Goal: Transaction & Acquisition: Purchase product/service

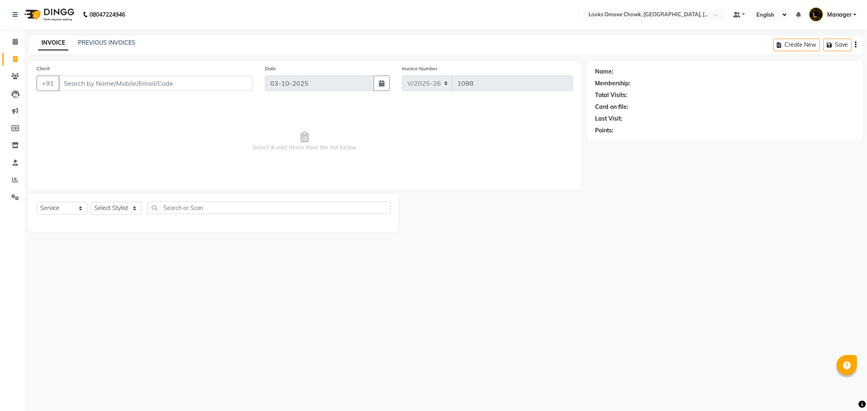
select select "8121"
select select "service"
click at [18, 37] on span at bounding box center [15, 41] width 14 height 9
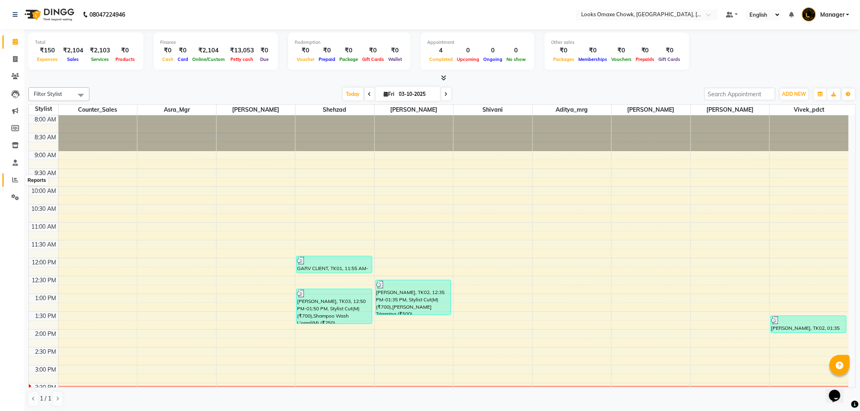
click at [15, 177] on icon at bounding box center [15, 180] width 6 height 6
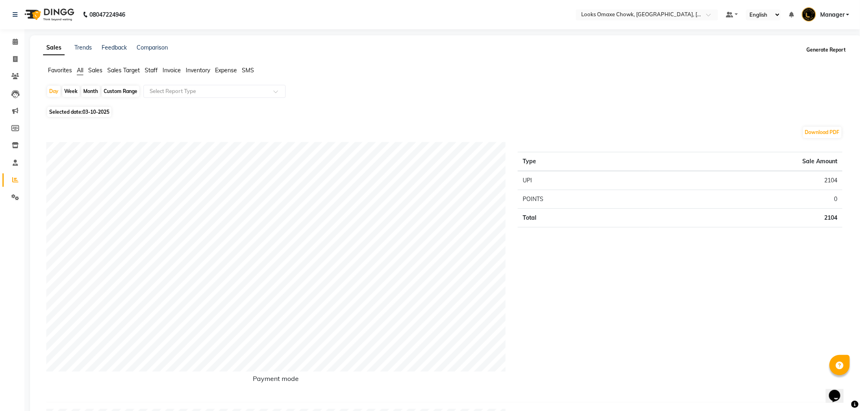
click at [830, 54] on button "Generate Report" at bounding box center [827, 49] width 44 height 11
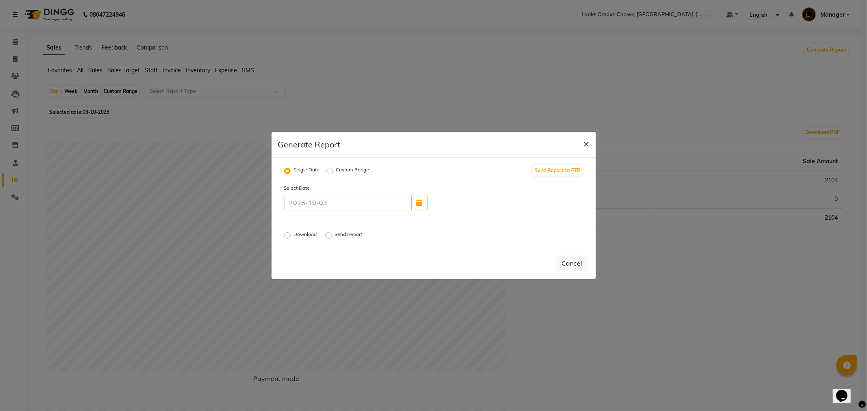
click at [588, 146] on span "×" at bounding box center [587, 143] width 6 height 12
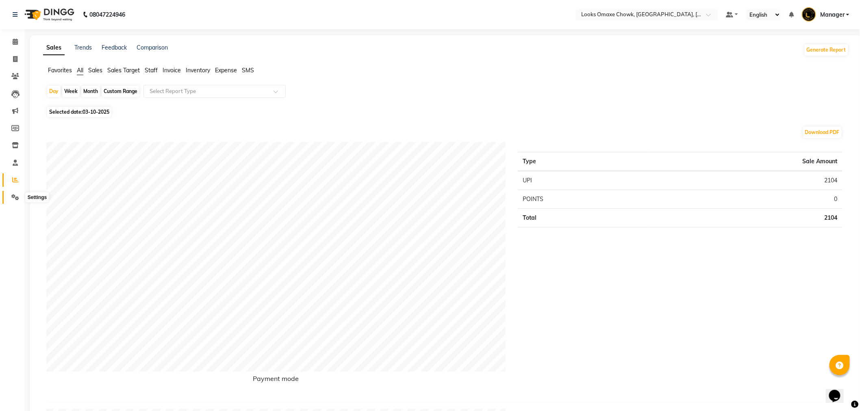
click at [11, 196] on icon at bounding box center [15, 197] width 8 height 6
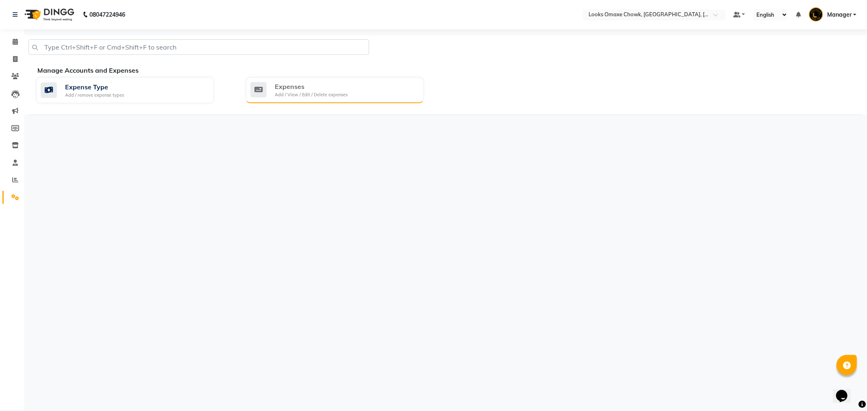
click at [311, 90] on div "Expenses" at bounding box center [311, 87] width 73 height 10
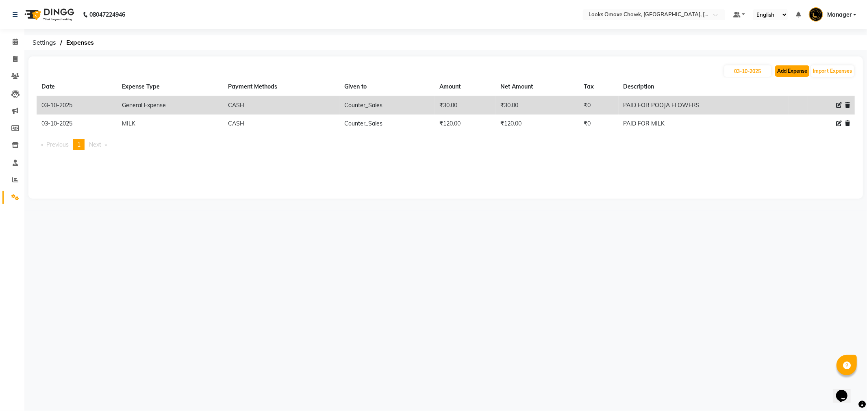
click at [792, 73] on button "Add Expense" at bounding box center [792, 70] width 34 height 11
select select "1"
select select "7249"
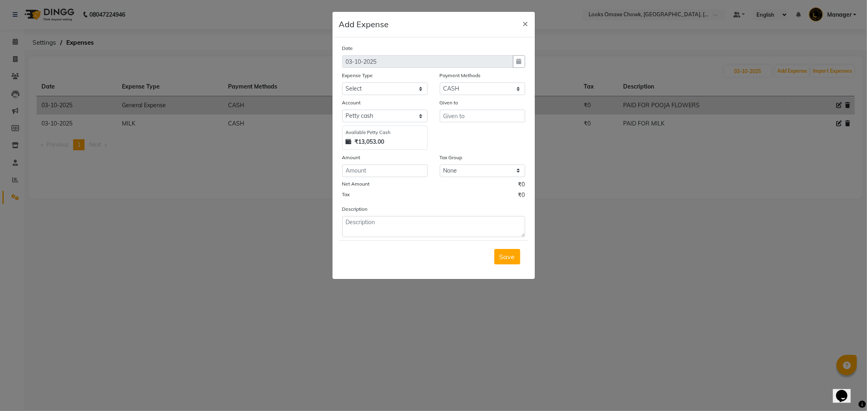
click at [220, 169] on ngb-modal-window "Add Expense × Date 03-10-2025 Expense Type Select Accommodation Aesthetics Bank…" at bounding box center [433, 205] width 867 height 411
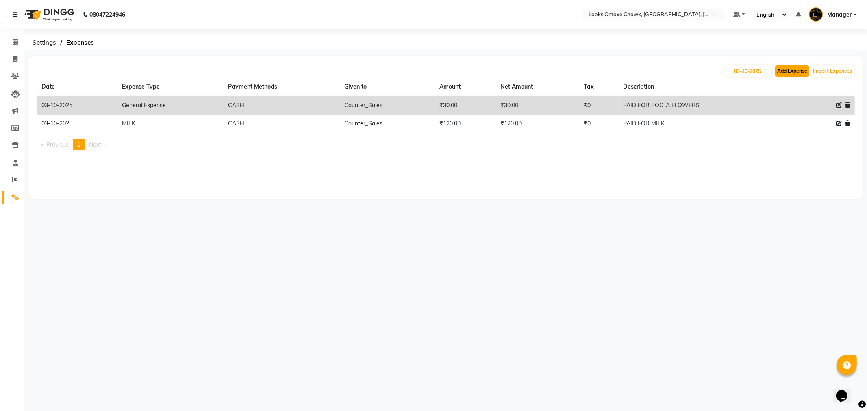
click at [791, 73] on button "Add Expense" at bounding box center [792, 70] width 34 height 11
select select "1"
select select "7249"
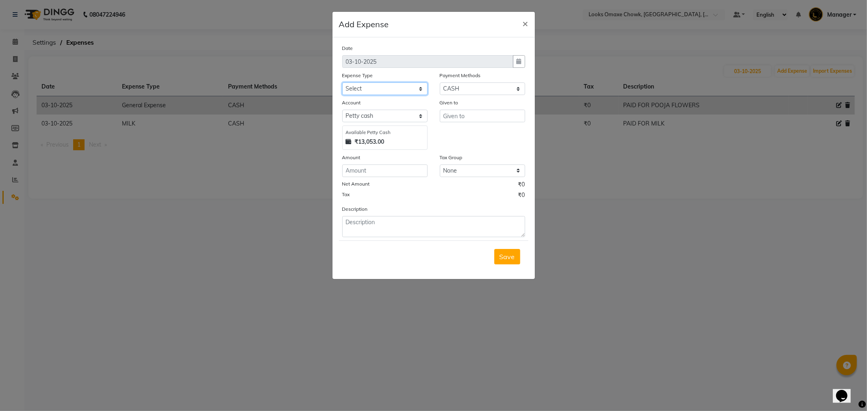
click at [358, 87] on select "Select Accommodation Aesthetics Bank Deposit BLINKIT Cash Handover Client Refun…" at bounding box center [384, 89] width 85 height 13
select select "24890"
click at [342, 83] on select "Select Accommodation Aesthetics Bank Deposit BLINKIT Cash Handover Client Refun…" at bounding box center [384, 89] width 85 height 13
click at [468, 117] on input "text" at bounding box center [482, 116] width 85 height 13
click at [461, 133] on ngb-highlight "C ounter_Sales" at bounding box center [472, 133] width 44 height 8
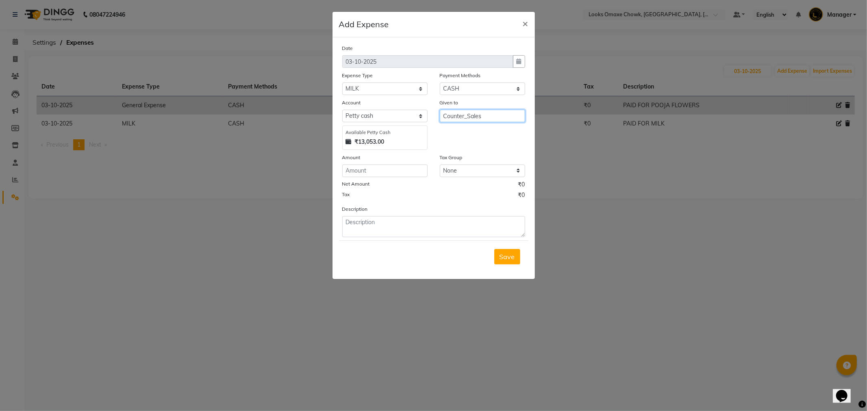
type input "Counter_Sales"
click at [376, 174] on input "number" at bounding box center [384, 171] width 85 height 13
type input "150"
click at [373, 229] on textarea at bounding box center [433, 226] width 183 height 21
type textarea "p"
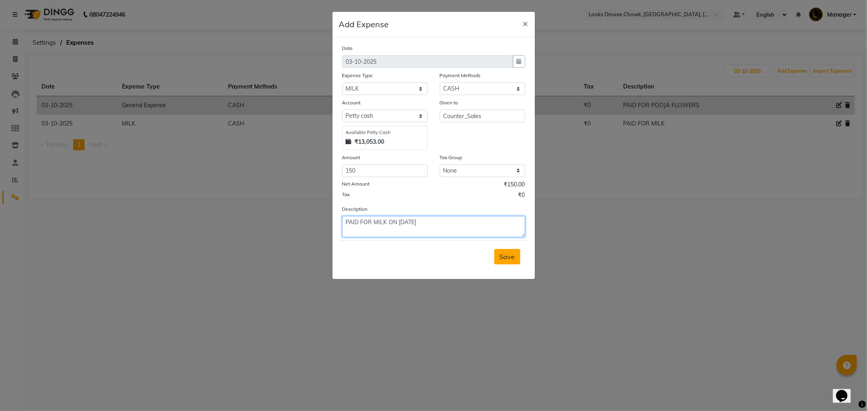
type textarea "PAID FOR MILK ON 02/10/2025"
click at [516, 259] on button "Save" at bounding box center [507, 256] width 26 height 15
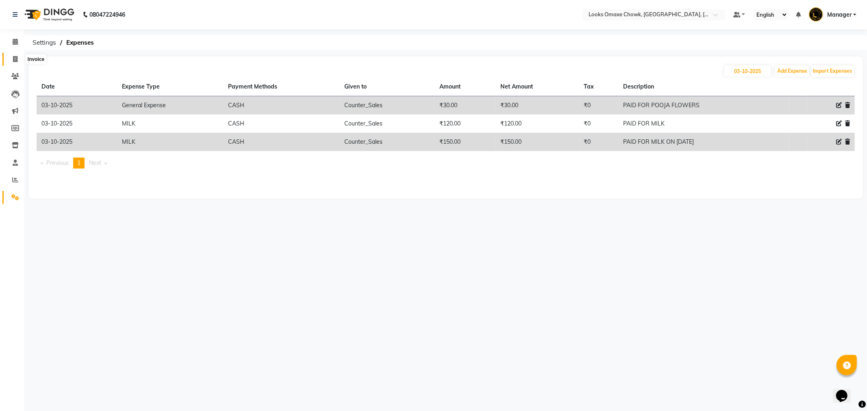
click at [11, 56] on span at bounding box center [15, 59] width 14 height 9
select select "service"
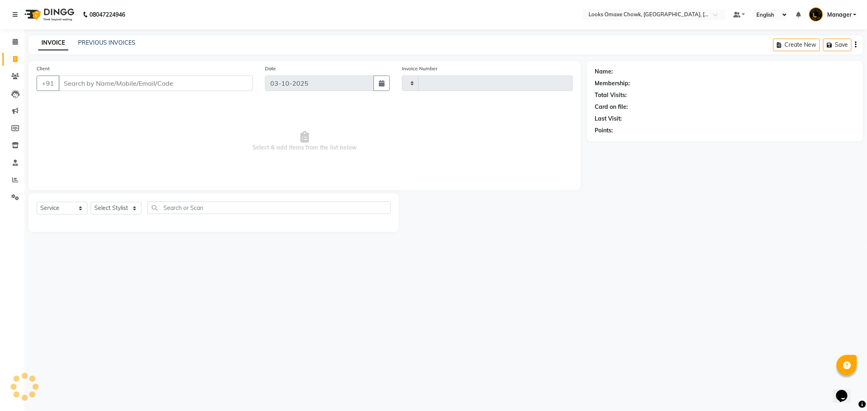
type input "1098"
select select "8121"
click at [123, 85] on input "Client" at bounding box center [156, 83] width 194 height 15
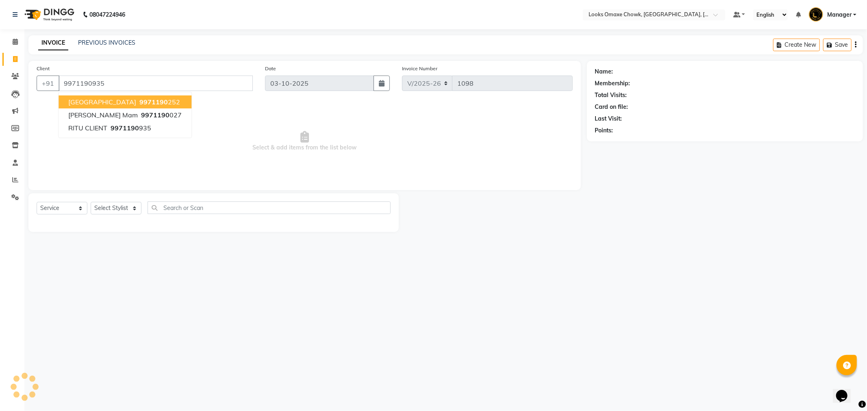
type input "9971190935"
select select "1: Object"
click at [119, 212] on select "Select Stylist Aditya_mrg Adnan Arif Asra_Mgr Counter_Sales Manager Rohan_pdct …" at bounding box center [116, 208] width 51 height 13
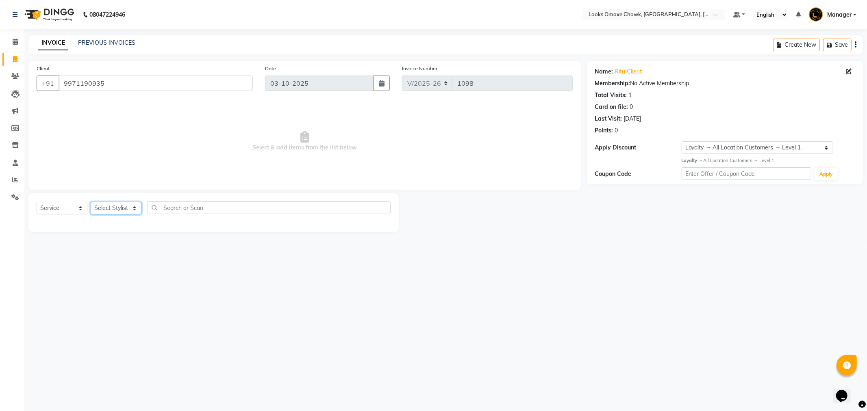
select select "75636"
click at [91, 202] on select "Select Stylist Aditya_mrg Adnan Arif Asra_Mgr Counter_Sales Manager Rohan_pdct …" at bounding box center [116, 208] width 51 height 13
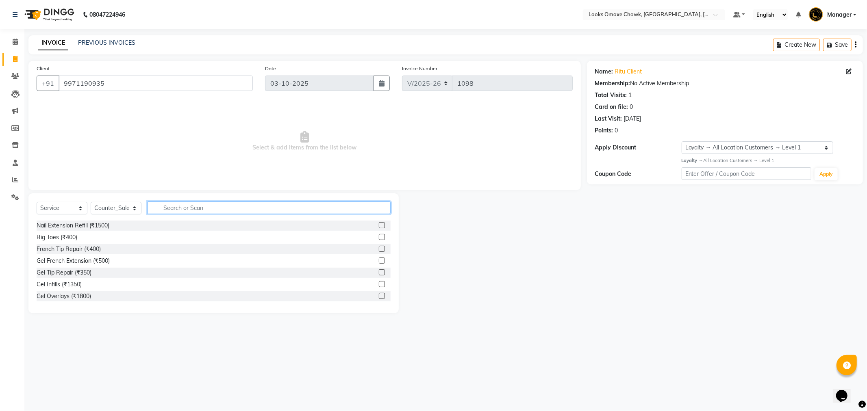
click at [190, 205] on input "text" at bounding box center [269, 208] width 243 height 13
click at [198, 212] on input "text" at bounding box center [269, 208] width 243 height 13
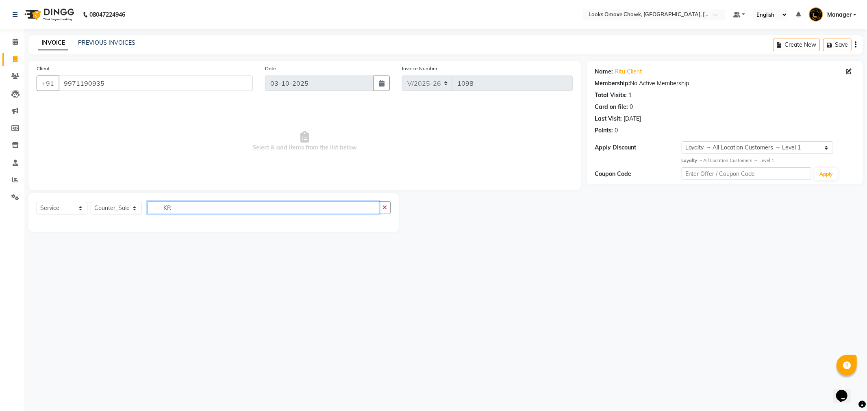
type input "K"
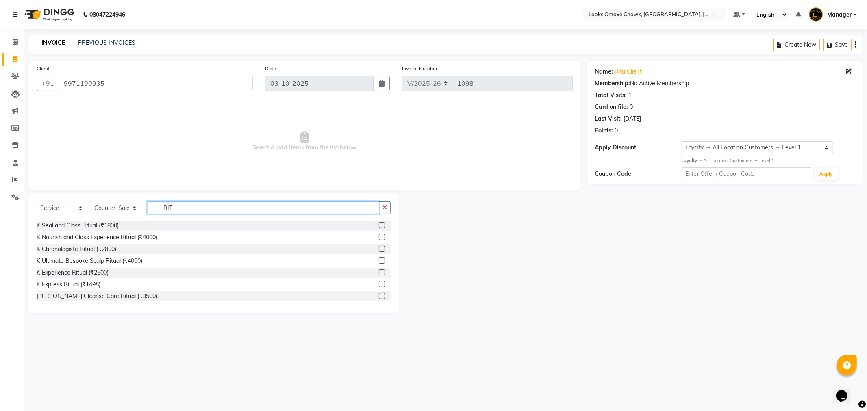
type input "RIT"
click at [379, 237] on label at bounding box center [382, 237] width 6 height 6
click at [379, 237] on input "checkbox" at bounding box center [381, 237] width 5 height 5
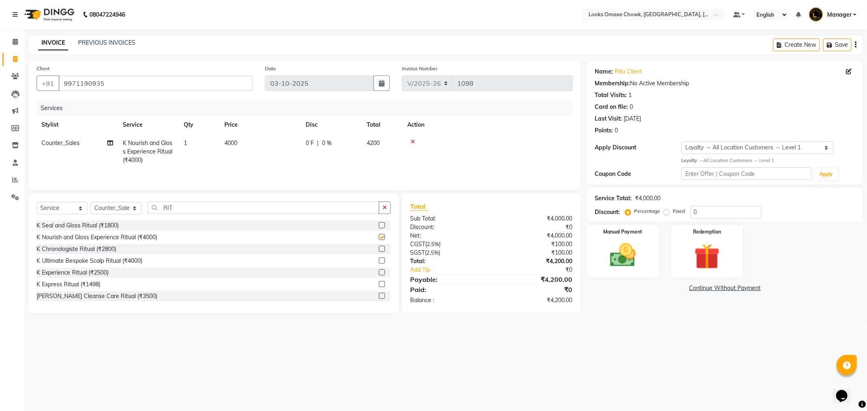
checkbox input "false"
click at [266, 141] on td "4000" at bounding box center [260, 151] width 81 height 35
select select "75636"
drag, startPoint x: 289, startPoint y: 144, endPoint x: 161, endPoint y: 133, distance: 129.4
click at [161, 134] on tr "Aditya_mrg Adnan Arif Asra_Mgr Counter_Sales Manager Rohan_pdct Saloni Shehzad …" at bounding box center [305, 155] width 536 height 43
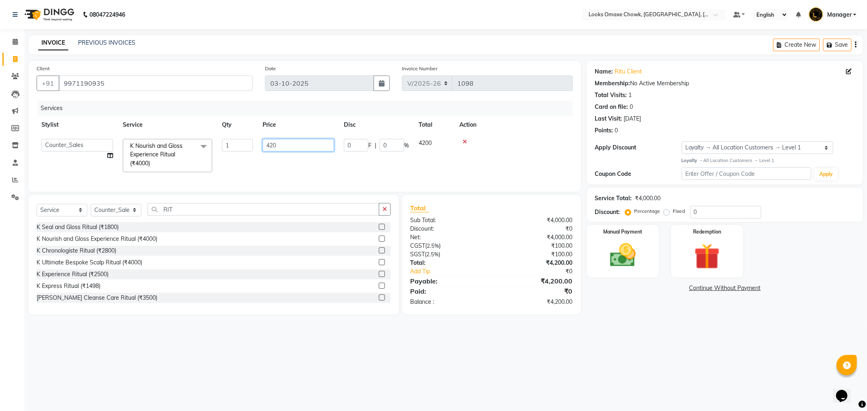
type input "4200"
drag, startPoint x: 313, startPoint y: 174, endPoint x: 305, endPoint y: 175, distance: 8.2
click at [313, 174] on div "Services Stylist Service Qty Price Disc Total Action Counter_Sales K Nourish an…" at bounding box center [305, 141] width 536 height 81
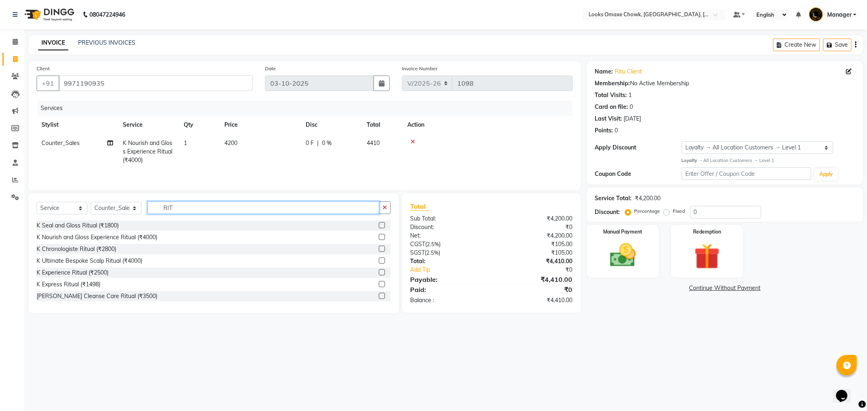
drag, startPoint x: 177, startPoint y: 207, endPoint x: 114, endPoint y: 213, distance: 63.8
click at [112, 218] on div "Select Service Product Membership Package Voucher Prepaid Gift Card Select Styl…" at bounding box center [214, 211] width 354 height 19
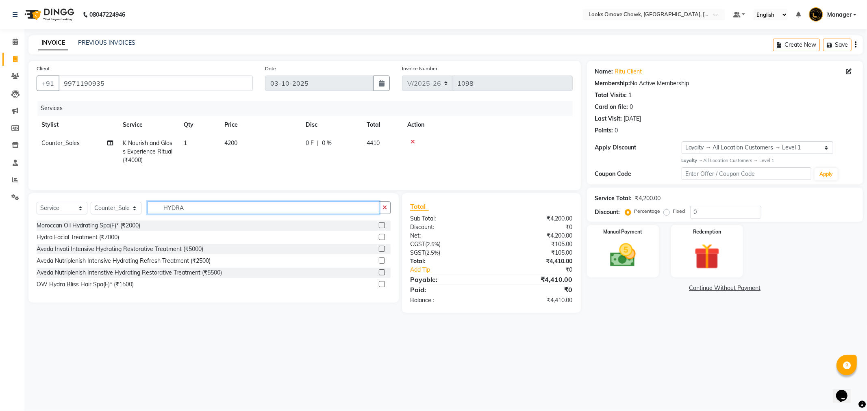
type input "HYDRA"
click at [383, 239] on label at bounding box center [382, 237] width 6 height 6
click at [383, 239] on input "checkbox" at bounding box center [381, 237] width 5 height 5
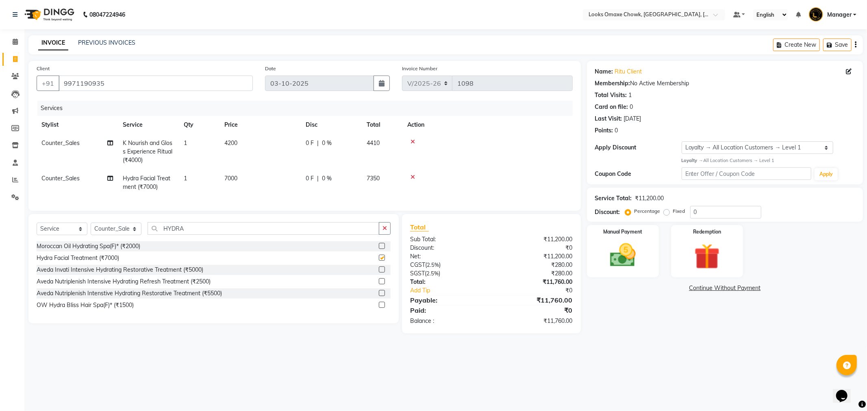
checkbox input "false"
click at [252, 177] on td "7000" at bounding box center [260, 183] width 81 height 27
select select "75636"
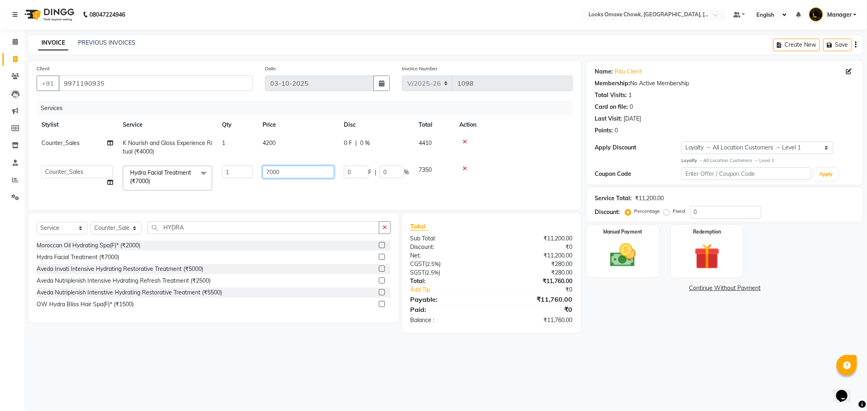
drag, startPoint x: 285, startPoint y: 172, endPoint x: 198, endPoint y: 181, distance: 87.0
click at [198, 181] on tr "Aditya_mrg Adnan Arif Asra_Mgr Counter_Sales Manager Rohan_pdct Saloni Shehzad …" at bounding box center [305, 178] width 536 height 35
type input "5500"
click at [700, 370] on div "08047224946 Select Location × Looks Omaxe Chowk, Old Delhi, Delhi Default Panel…" at bounding box center [433, 205] width 867 height 411
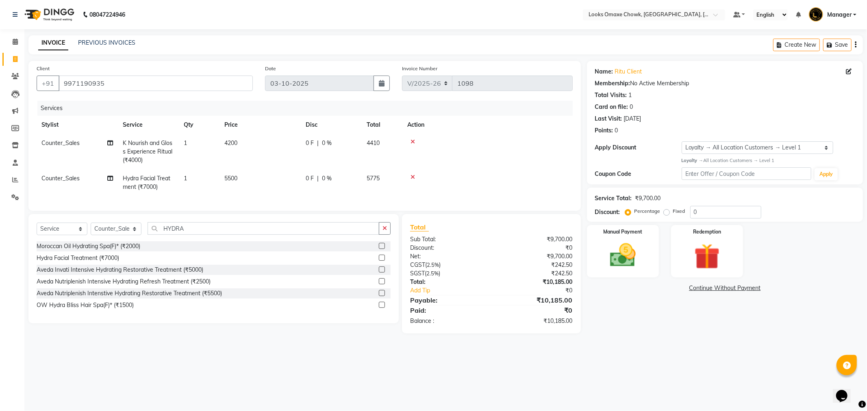
drag, startPoint x: 247, startPoint y: 178, endPoint x: 254, endPoint y: 176, distance: 7.6
click at [252, 177] on td "5500" at bounding box center [260, 183] width 81 height 27
select select "75636"
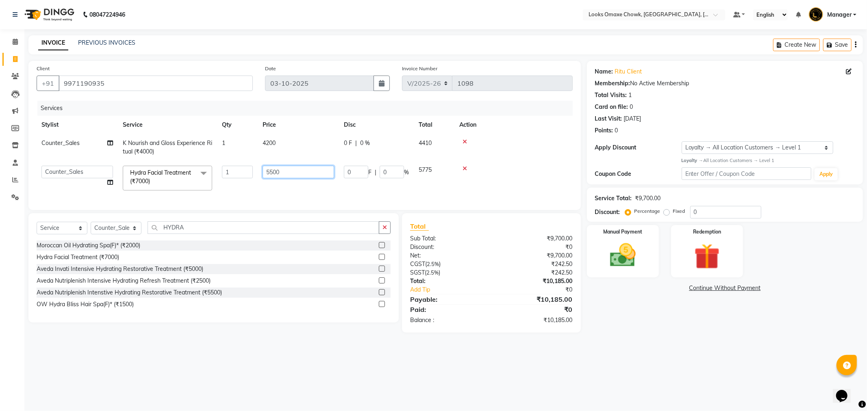
drag, startPoint x: 283, startPoint y: 173, endPoint x: 180, endPoint y: 201, distance: 106.6
click at [180, 201] on div "Services Stylist Service Qty Price Disc Total Action Counter_Sales K Nourish an…" at bounding box center [305, 151] width 536 height 101
type input "6725"
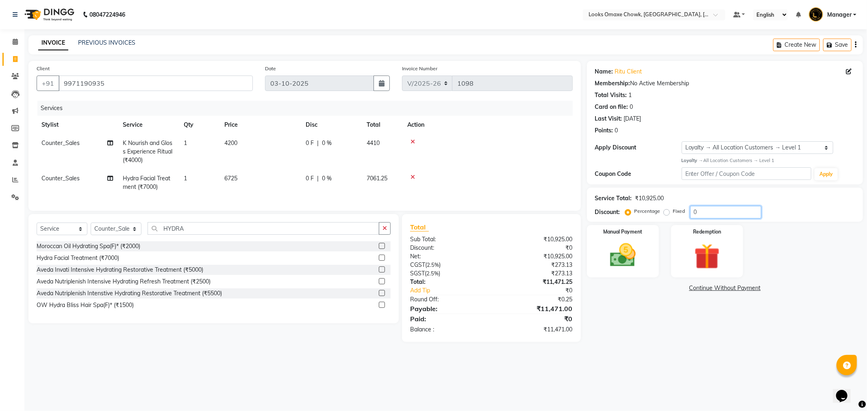
drag, startPoint x: 716, startPoint y: 211, endPoint x: 645, endPoint y: 213, distance: 71.6
click at [645, 213] on div "Percentage Fixed 0" at bounding box center [694, 212] width 135 height 13
click at [328, 176] on span "0 %" at bounding box center [327, 178] width 10 height 9
select select "75636"
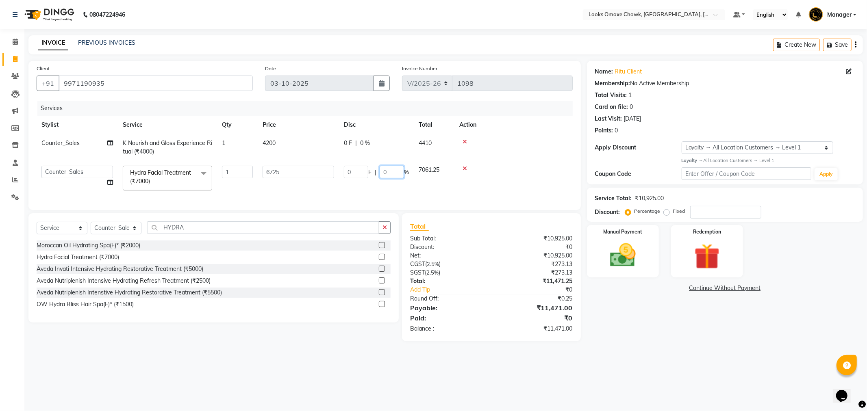
drag, startPoint x: 388, startPoint y: 169, endPoint x: 357, endPoint y: 172, distance: 31.4
click at [358, 172] on div "0 F | 0 %" at bounding box center [376, 172] width 65 height 13
type input "15"
click at [716, 342] on div "Name: Ritu Client Membership: No Active Membership Total Visits: 1 Card on file…" at bounding box center [728, 201] width 282 height 281
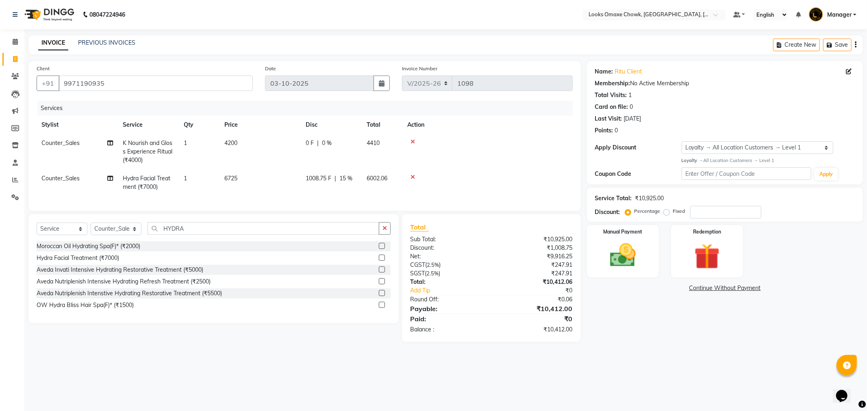
drag, startPoint x: 257, startPoint y: 176, endPoint x: 261, endPoint y: 176, distance: 4.1
click at [256, 176] on td "6725" at bounding box center [260, 183] width 81 height 27
select select "75636"
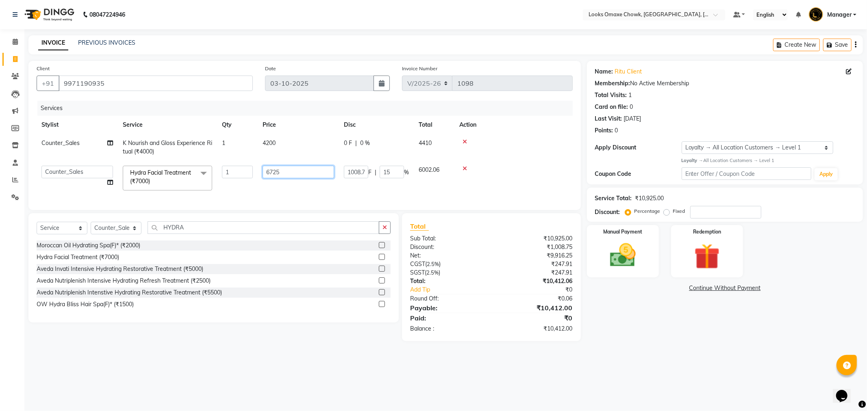
drag, startPoint x: 297, startPoint y: 175, endPoint x: 187, endPoint y: 126, distance: 120.3
click at [151, 169] on tr "Aditya_mrg Adnan Arif Asra_Mgr Counter_Sales Manager Rohan_pdct Saloni Shehzad …" at bounding box center [305, 178] width 536 height 35
type input "5716"
click at [654, 336] on div "Name: Ritu Client Membership: No Active Membership Total Visits: 1 Card on file…" at bounding box center [728, 201] width 282 height 281
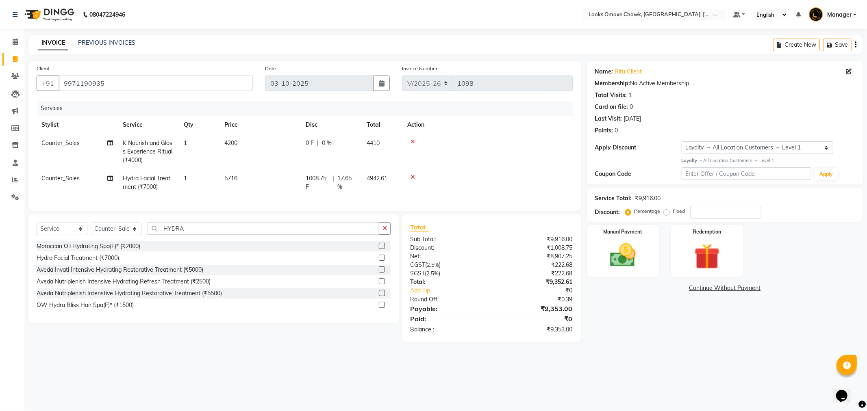
click at [251, 173] on td "5716" at bounding box center [260, 183] width 81 height 27
select select "75636"
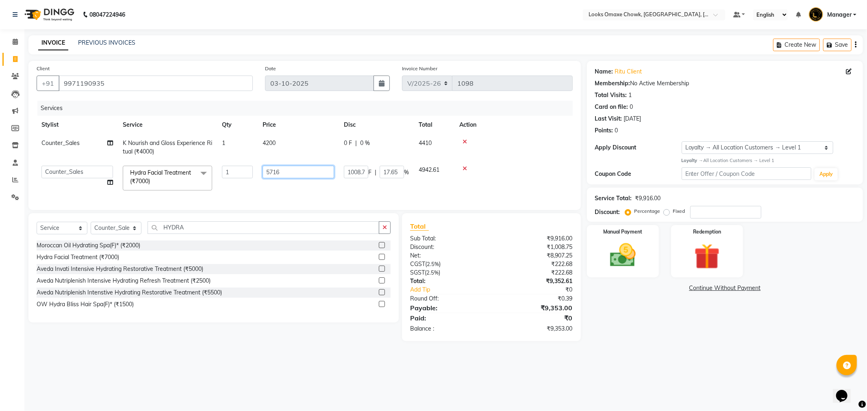
drag, startPoint x: 241, startPoint y: 172, endPoint x: 205, endPoint y: 150, distance: 42.3
click at [202, 161] on tr "Aditya_mrg Adnan Arif Asra_Mgr Counter_Sales Manager Rohan_pdct Saloni Shehzad …" at bounding box center [305, 178] width 536 height 35
type input "6500"
click at [851, 320] on div "Name: Ritu Client Membership: No Active Membership Total Visits: 1 Card on file…" at bounding box center [728, 201] width 282 height 281
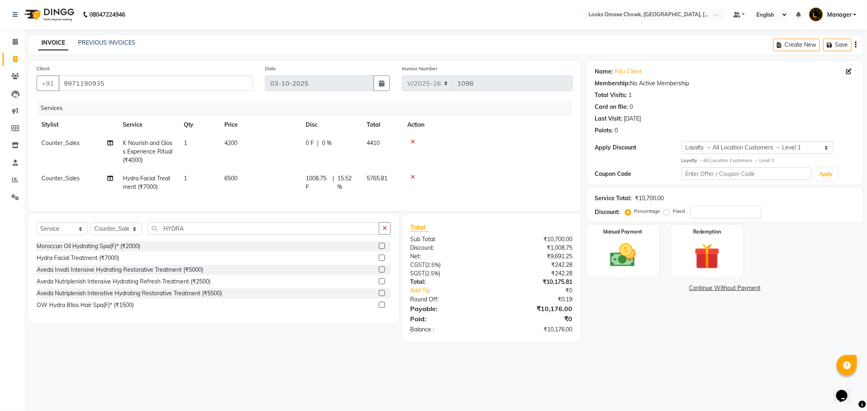
click at [336, 180] on div "1008.75 F | 15.52 %" at bounding box center [331, 182] width 51 height 17
select select "75636"
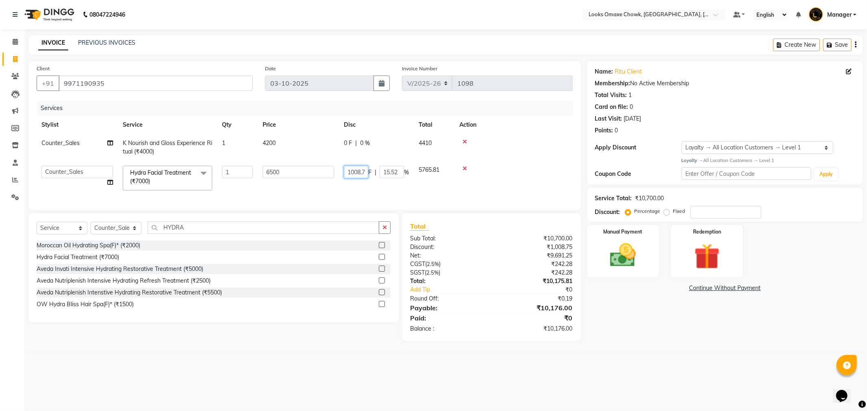
click at [363, 172] on input "1008.75" at bounding box center [356, 172] width 24 height 13
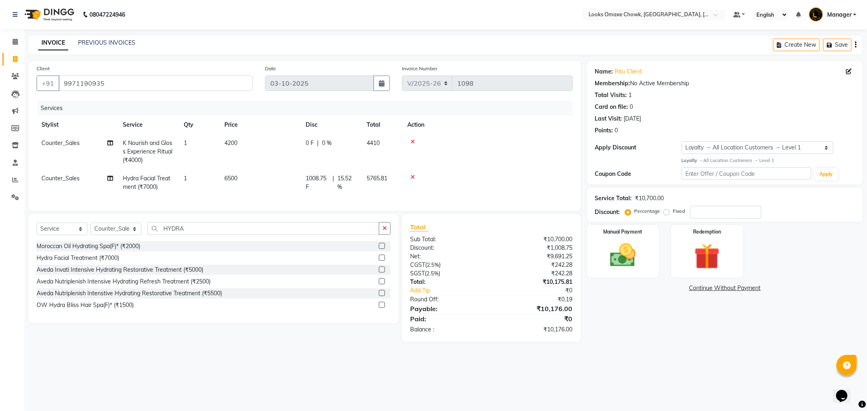
drag, startPoint x: 369, startPoint y: 173, endPoint x: 350, endPoint y: 172, distance: 19.1
click at [325, 181] on span "1008.75 F" at bounding box center [318, 182] width 24 height 17
select select "75636"
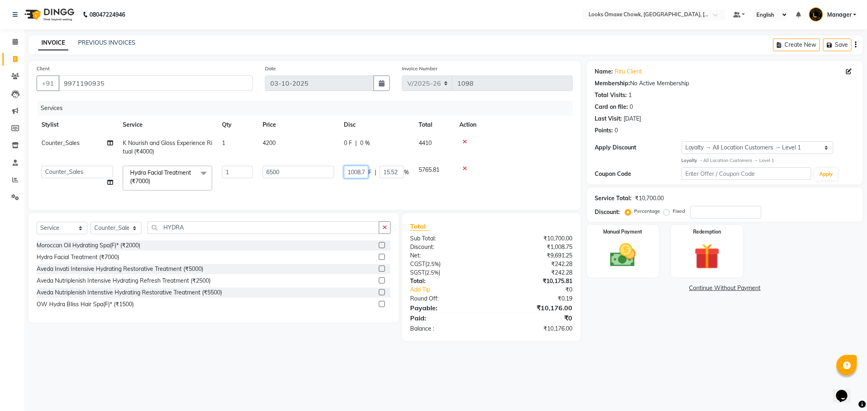
click at [361, 173] on input "1008.75" at bounding box center [356, 172] width 24 height 13
drag, startPoint x: 365, startPoint y: 172, endPoint x: 338, endPoint y: 169, distance: 27.0
click at [338, 169] on tr "Aditya_mrg Adnan Arif Asra_Mgr Counter_Sales Manager Rohan_pdct Saloni Shehzad …" at bounding box center [305, 178] width 536 height 35
type input "5"
click at [355, 169] on input "5" at bounding box center [356, 172] width 24 height 13
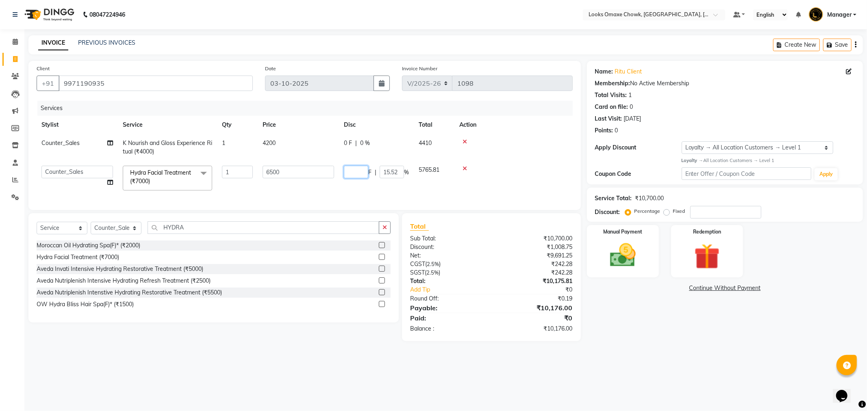
type input "0"
click at [659, 362] on div "08047224946 Select Location × Looks Omaxe Chowk, Old Delhi, Delhi Default Panel…" at bounding box center [433, 205] width 867 height 411
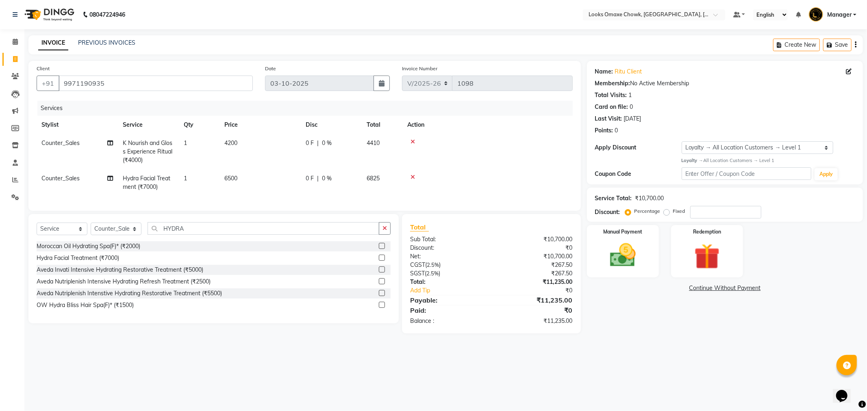
click at [324, 174] on span "0 %" at bounding box center [327, 178] width 10 height 9
select select "75636"
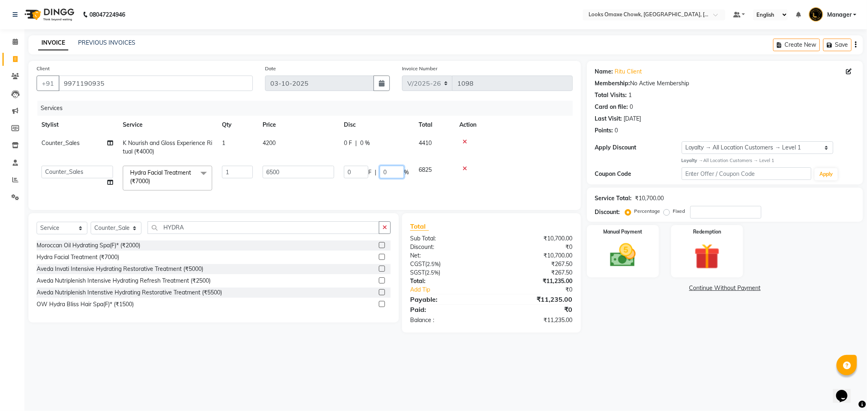
drag, startPoint x: 388, startPoint y: 173, endPoint x: 289, endPoint y: 168, distance: 98.9
click at [286, 170] on tr "Aditya_mrg Adnan Arif Asra_Mgr Counter_Sales Manager Rohan_pdct Saloni Shehzad …" at bounding box center [305, 178] width 536 height 35
type input "15"
click at [684, 326] on div "Name: Ritu Client Membership: No Active Membership Total Visits: 1 Card on file…" at bounding box center [728, 197] width 282 height 272
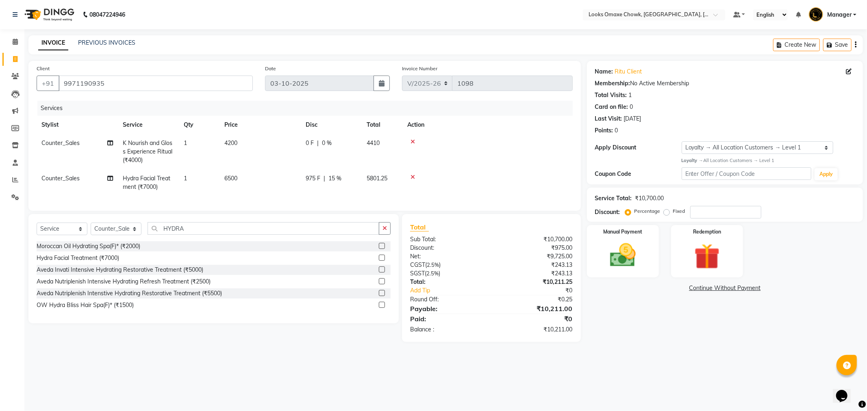
click at [242, 179] on td "6500" at bounding box center [260, 183] width 81 height 27
select select "75636"
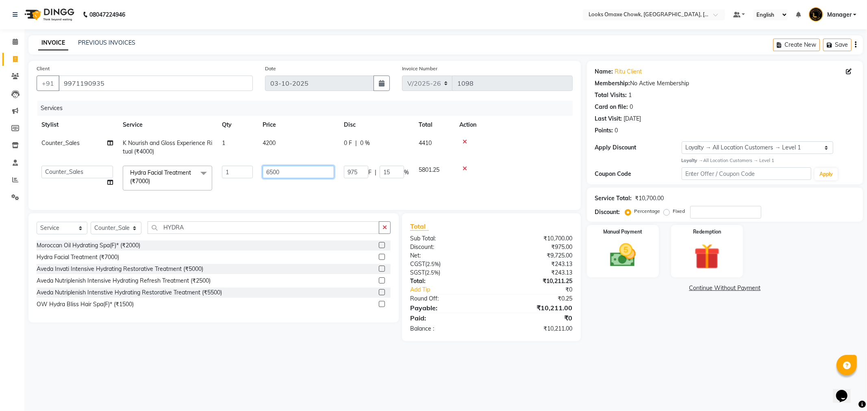
click at [283, 171] on input "6500" at bounding box center [299, 172] width 72 height 13
type input "6300"
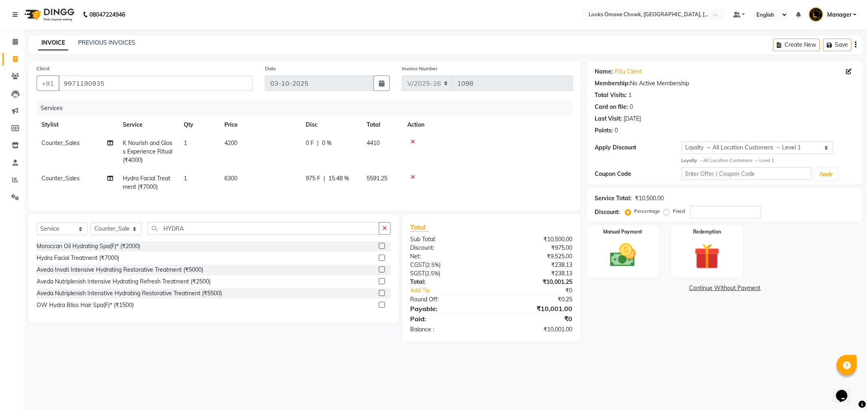
click at [404, 189] on tr "Counter_Sales Hydra Facial Treatment (₹7000) 1 6300 975 F | 15.48 % 5591.25" at bounding box center [305, 183] width 536 height 27
click at [255, 177] on td "6300" at bounding box center [260, 183] width 81 height 27
select select "75636"
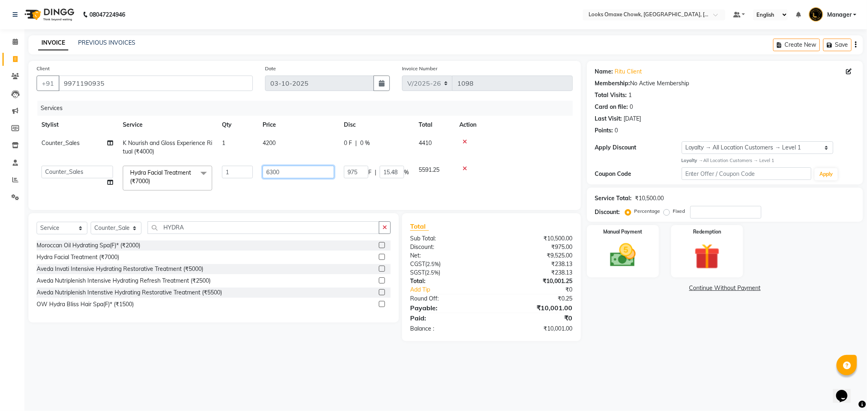
click at [312, 172] on input "6300" at bounding box center [299, 172] width 72 height 13
type input "6400"
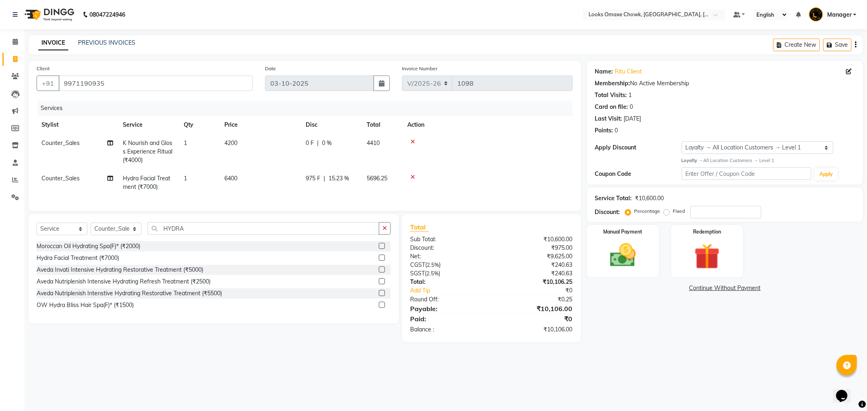
click at [468, 188] on td at bounding box center [488, 183] width 170 height 27
drag, startPoint x: 249, startPoint y: 173, endPoint x: 260, endPoint y: 175, distance: 11.6
click at [260, 175] on td "6400" at bounding box center [260, 183] width 81 height 27
select select "75636"
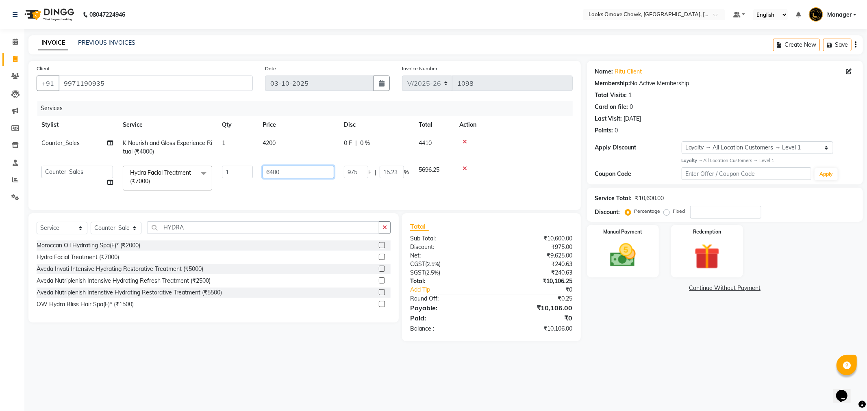
click at [305, 176] on input "6400" at bounding box center [299, 172] width 72 height 13
type input "6450"
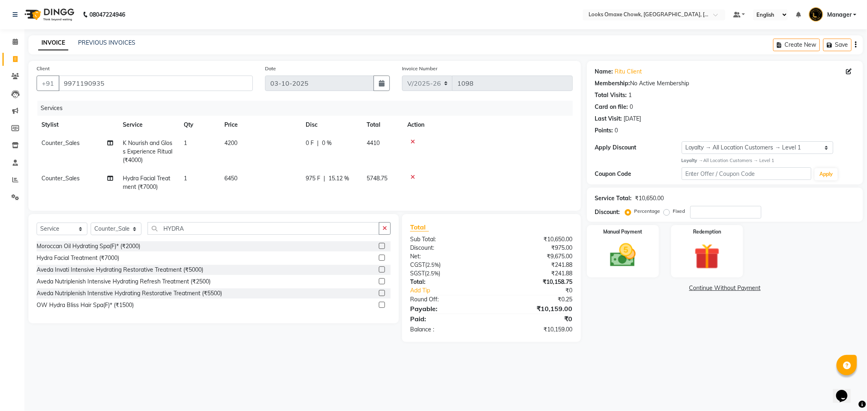
click at [368, 189] on tr "Counter_Sales Hydra Facial Treatment (₹7000) 1 6450 975 F | 15.12 % 5748.75" at bounding box center [305, 183] width 536 height 27
drag, startPoint x: 250, startPoint y: 179, endPoint x: 258, endPoint y: 179, distance: 8.1
click at [256, 179] on td "6450" at bounding box center [260, 183] width 81 height 27
select select "75636"
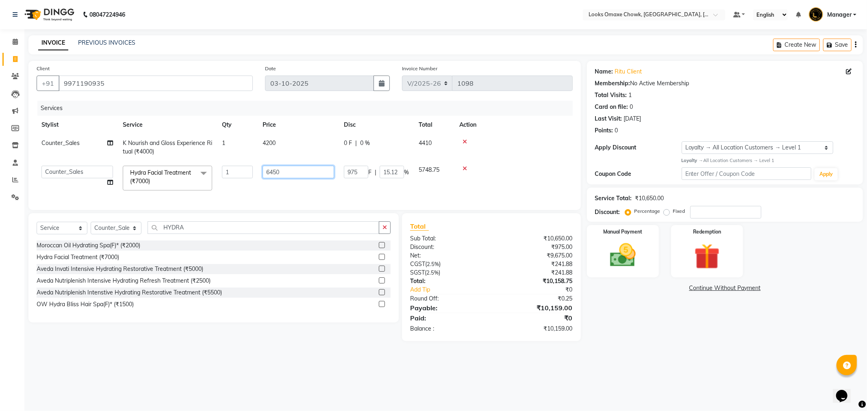
click at [312, 173] on input "6450" at bounding box center [299, 172] width 72 height 13
type input "6430"
click at [367, 193] on tr "Aditya_mrg Adnan Arif Asra_Mgr Counter_Sales Manager Rohan_pdct Saloni Shehzad …" at bounding box center [305, 178] width 536 height 35
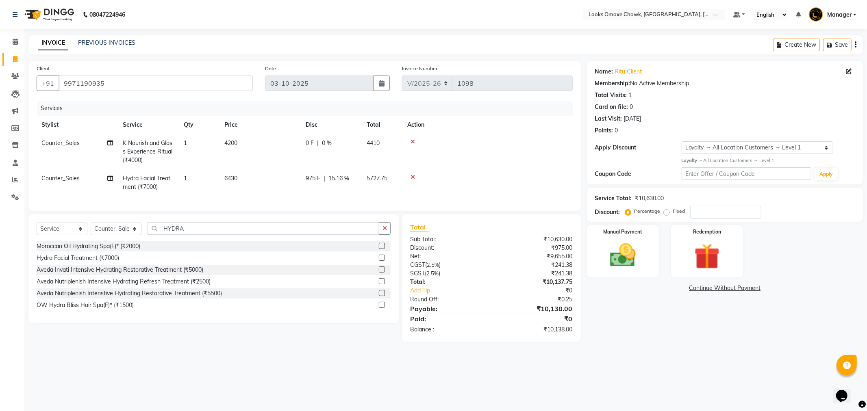
drag, startPoint x: 255, startPoint y: 178, endPoint x: 261, endPoint y: 178, distance: 6.1
click at [258, 178] on td "6430" at bounding box center [260, 183] width 81 height 27
select select "75636"
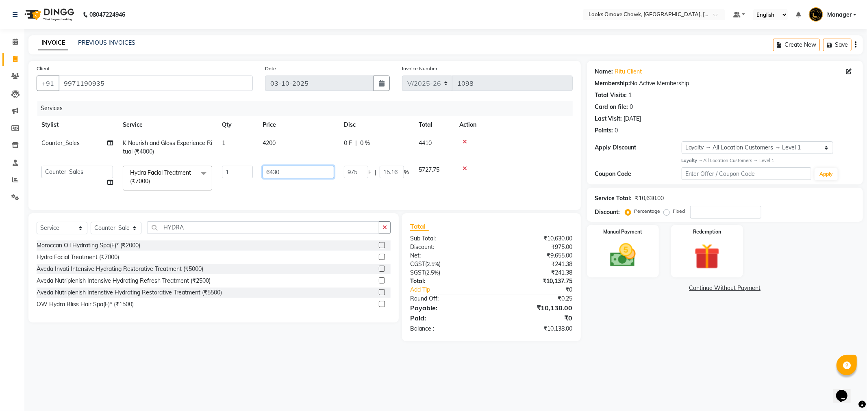
click at [323, 175] on input "6430" at bounding box center [299, 172] width 72 height 13
type input "6420"
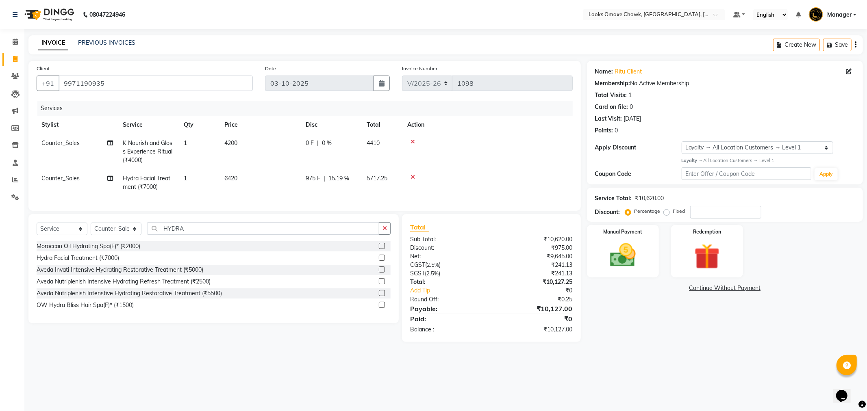
click at [391, 188] on tr "Counter_Sales Hydra Facial Treatment (₹7000) 1 6420 975 F | 15.19 % 5717.25" at bounding box center [305, 183] width 536 height 27
click at [627, 249] on img at bounding box center [623, 255] width 44 height 31
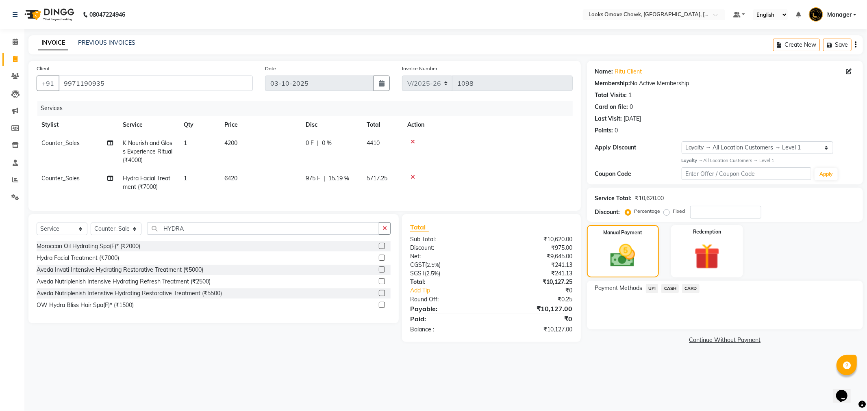
click at [692, 290] on span "CARD" at bounding box center [690, 288] width 17 height 9
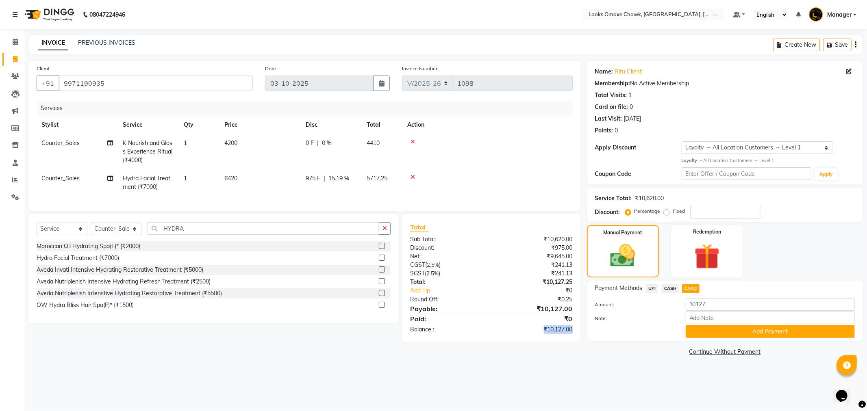
drag, startPoint x: 536, startPoint y: 334, endPoint x: 572, endPoint y: 346, distance: 38.4
click at [572, 342] on div "Total Sub Total: ₹10,620.00 Discount: ₹975.00 Net: ₹9,645.00 CGST ( 2.5% ) ₹241…" at bounding box center [491, 278] width 179 height 128
click at [719, 328] on button "Add Payment" at bounding box center [770, 332] width 169 height 13
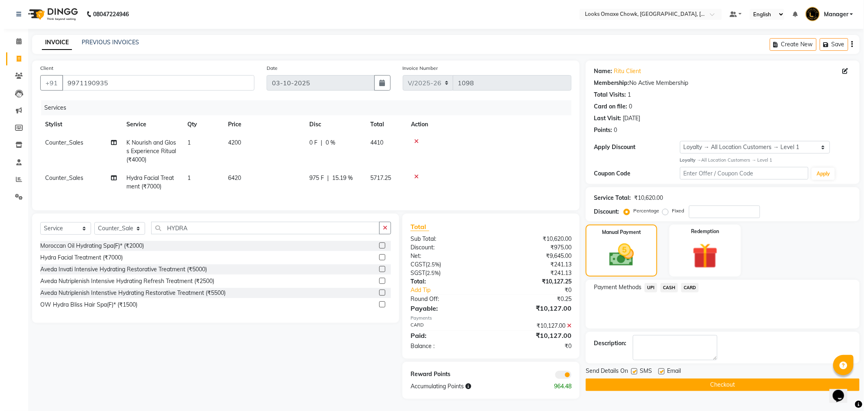
scroll to position [7, 0]
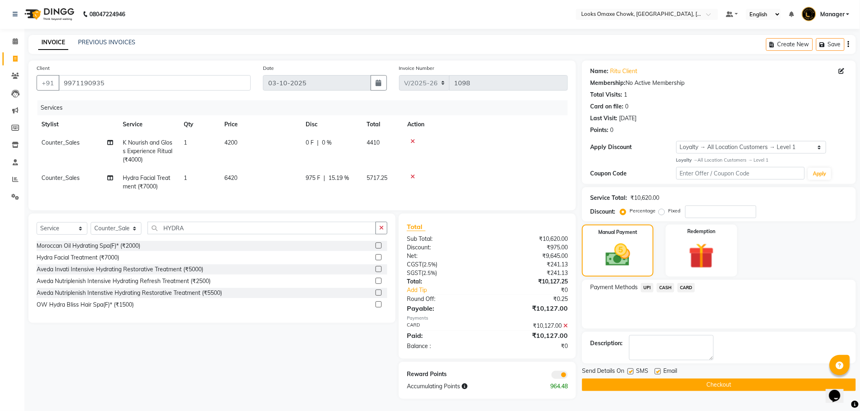
click at [560, 375] on span at bounding box center [560, 375] width 16 height 8
click at [568, 377] on input "checkbox" at bounding box center [568, 377] width 0 height 0
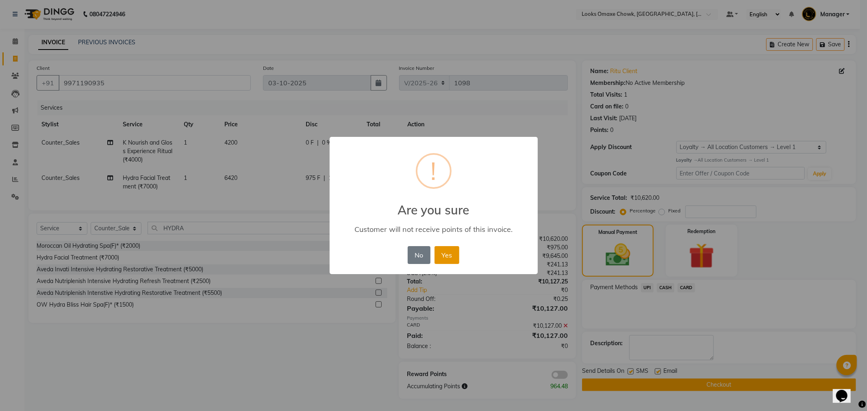
click at [450, 258] on button "Yes" at bounding box center [447, 255] width 25 height 18
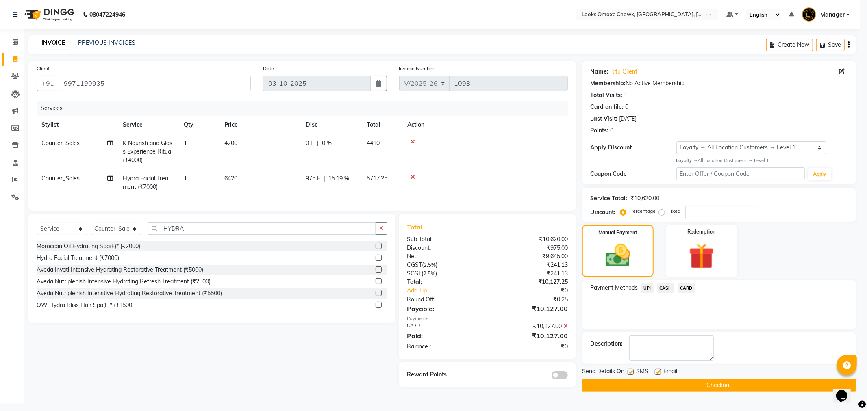
scroll to position [0, 0]
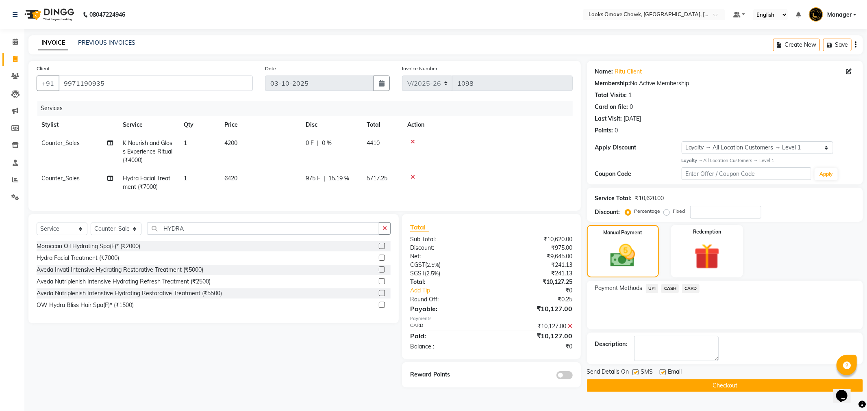
click at [636, 372] on label at bounding box center [636, 373] width 6 height 6
click at [636, 372] on input "checkbox" at bounding box center [635, 372] width 5 height 5
checkbox input "false"
click at [718, 387] on button "Checkout" at bounding box center [725, 386] width 276 height 13
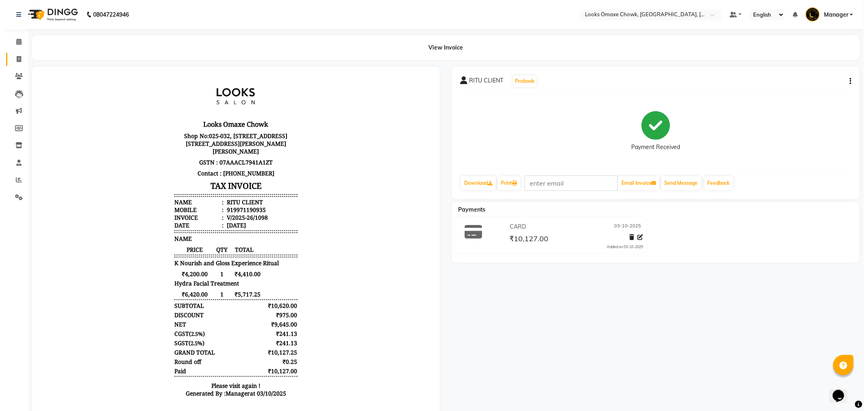
scroll to position [7, 0]
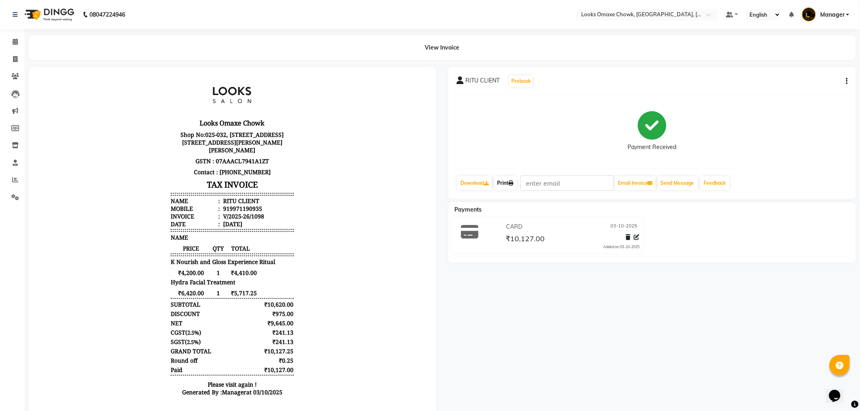
click at [503, 181] on link "Print" at bounding box center [505, 183] width 23 height 14
click at [17, 58] on icon at bounding box center [15, 59] width 4 height 6
select select "service"
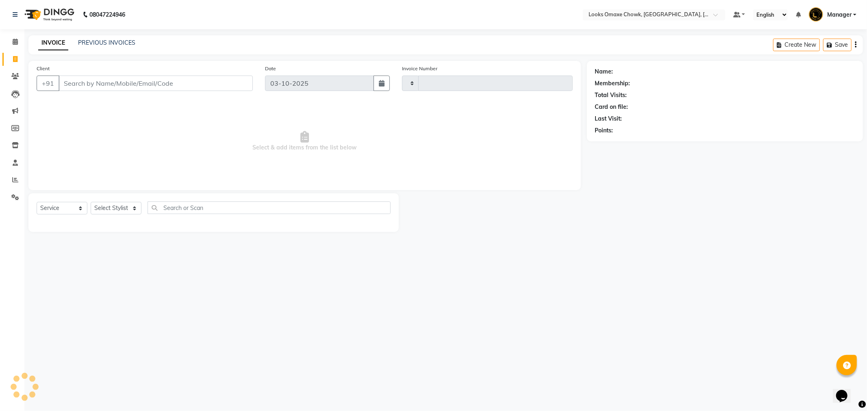
type input "1099"
select select "8121"
click at [104, 41] on link "PREVIOUS INVOICES" at bounding box center [106, 42] width 57 height 7
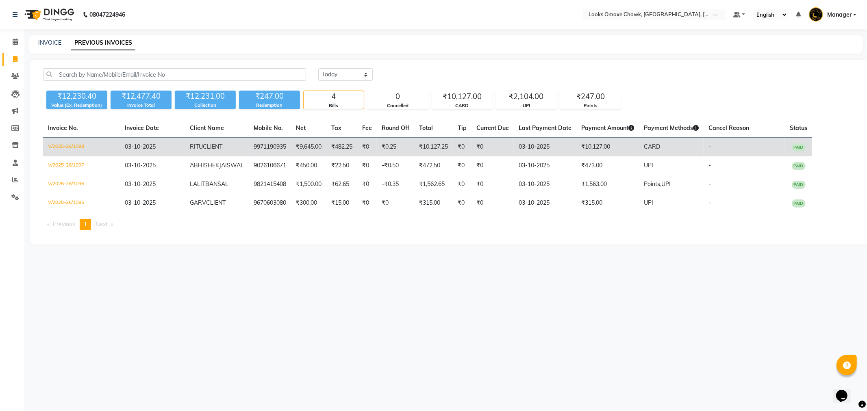
click at [357, 146] on td "₹482.25" at bounding box center [341, 147] width 31 height 19
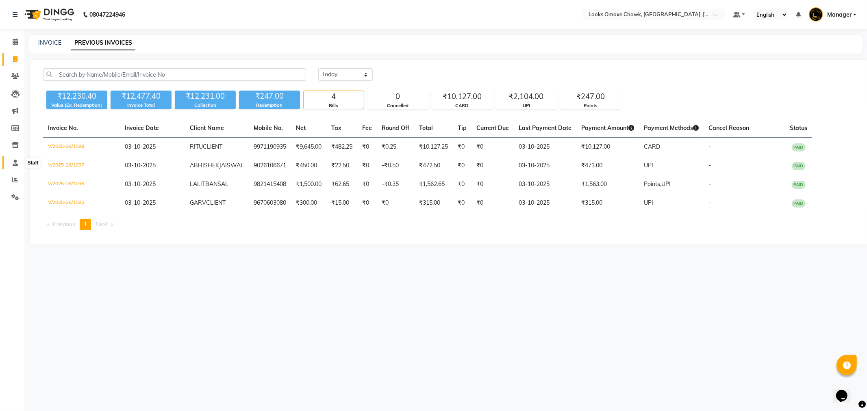
click at [18, 159] on span at bounding box center [15, 163] width 14 height 9
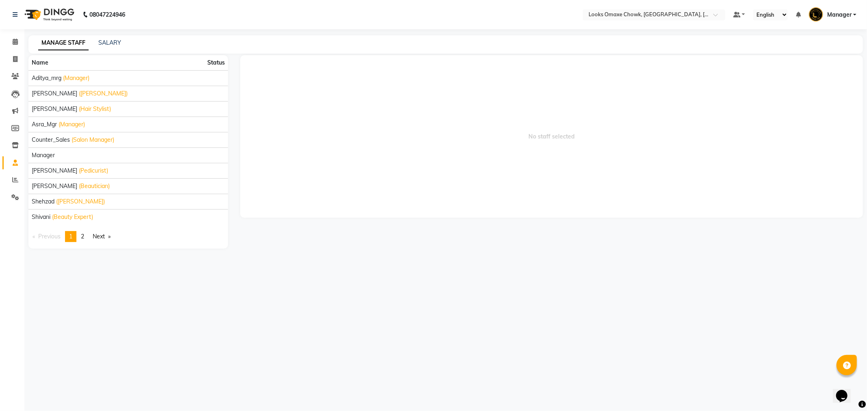
click at [353, 249] on div "No staff selected" at bounding box center [551, 152] width 635 height 194
click at [17, 58] on span at bounding box center [15, 59] width 14 height 9
select select "8121"
select select "service"
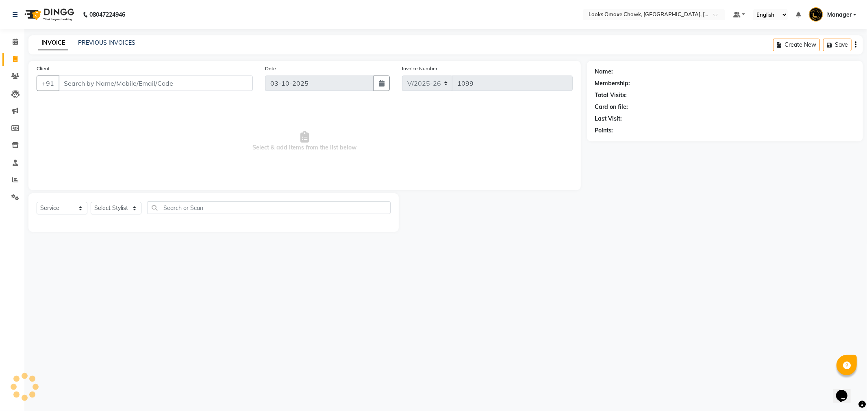
click at [153, 89] on input "Client" at bounding box center [156, 83] width 194 height 15
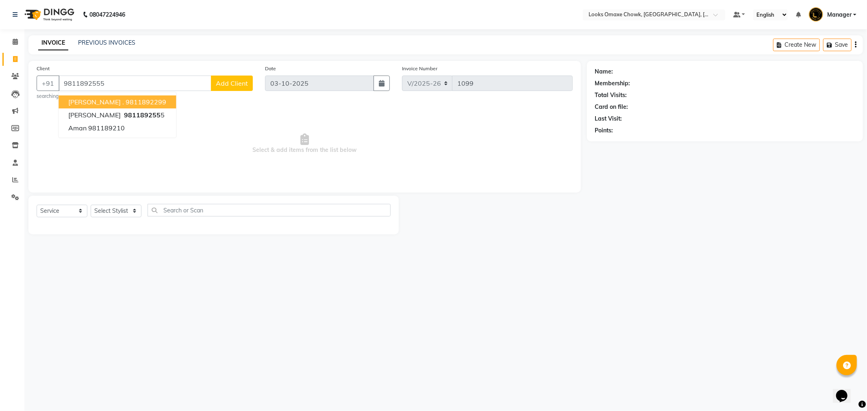
type input "9811892555"
select select "1: Object"
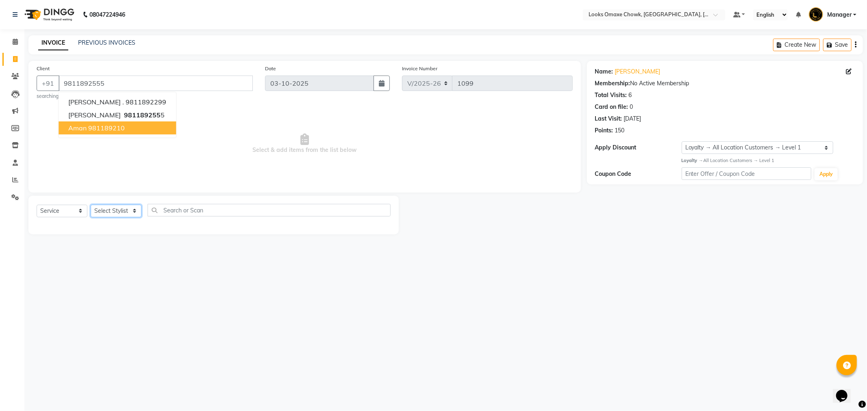
click at [118, 209] on select "Select Stylist Aditya_mrg Adnan Arif Asra_Mgr Counter_Sales Manager Rohan_pdct …" at bounding box center [116, 211] width 51 height 13
select select "75644"
click at [91, 205] on select "Select Stylist Aditya_mrg Adnan Arif Asra_Mgr Counter_Sales Manager Rohan_pdct …" at bounding box center [116, 211] width 51 height 13
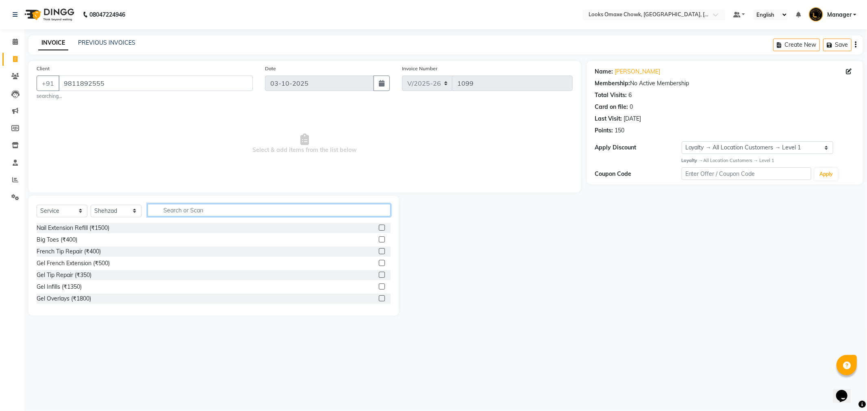
click at [206, 208] on input "text" at bounding box center [269, 210] width 243 height 13
type input "BEARD"
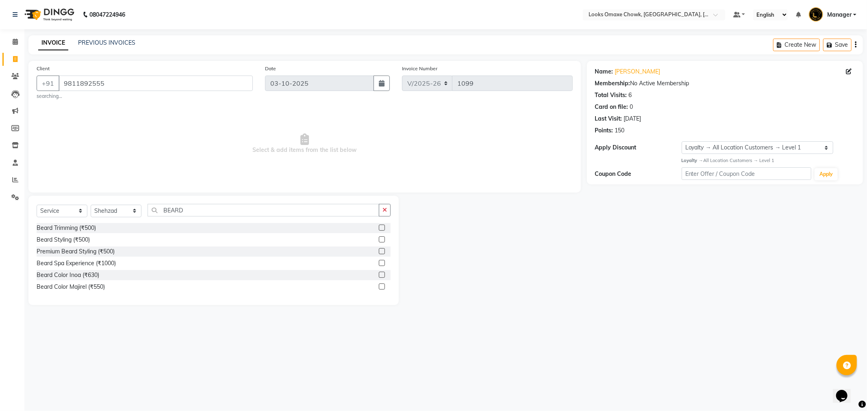
click at [381, 240] on label at bounding box center [382, 240] width 6 height 6
click at [381, 240] on input "checkbox" at bounding box center [381, 239] width 5 height 5
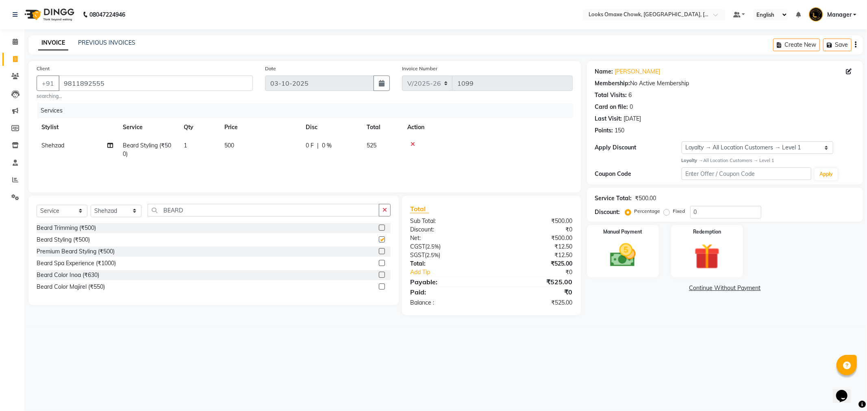
checkbox input "false"
click at [267, 144] on td "500" at bounding box center [260, 150] width 81 height 27
select select "75644"
drag, startPoint x: 294, startPoint y: 148, endPoint x: 189, endPoint y: 82, distance: 124.6
click at [182, 109] on div "Services Stylist Service Qty Price Disc Total Action Aditya_mrg Adnan Arif Asra…" at bounding box center [305, 143] width 536 height 81
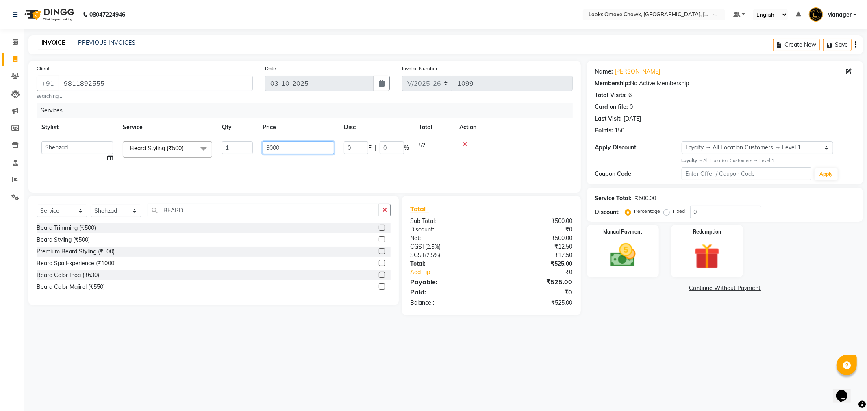
type input "300"
click at [716, 316] on main "INVOICE PREVIOUS INVOICES Create New Save Client +91 9811892555 searching... Da…" at bounding box center [445, 181] width 843 height 292
click at [625, 249] on img at bounding box center [623, 255] width 44 height 31
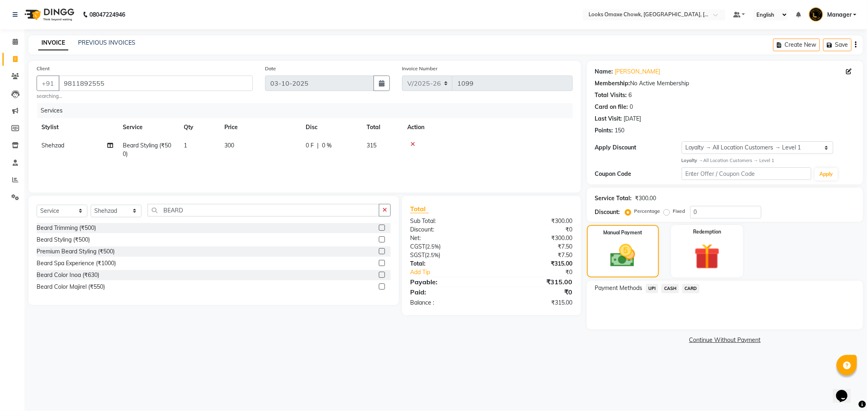
click at [649, 286] on span "UPI" at bounding box center [652, 288] width 13 height 9
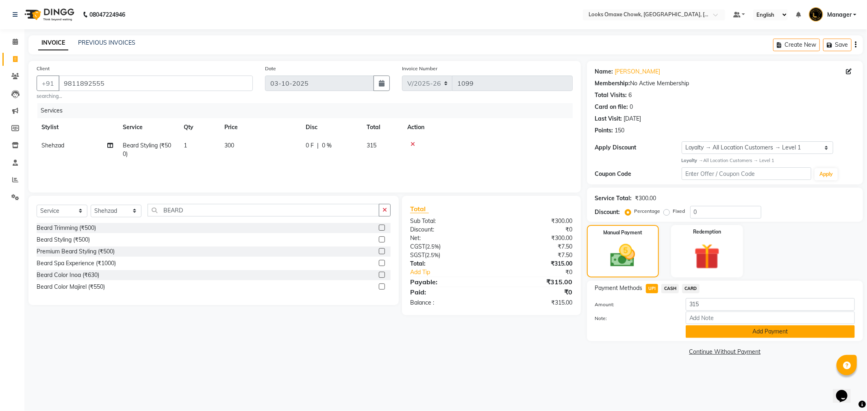
click at [749, 330] on button "Add Payment" at bounding box center [770, 332] width 169 height 13
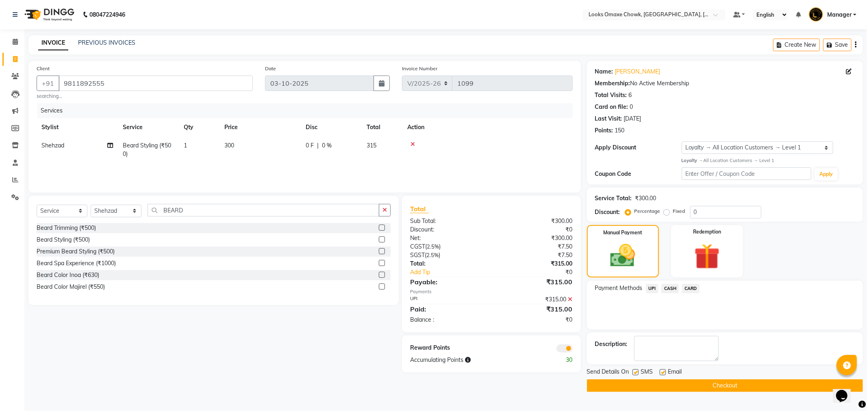
click at [616, 385] on button "Checkout" at bounding box center [725, 386] width 276 height 13
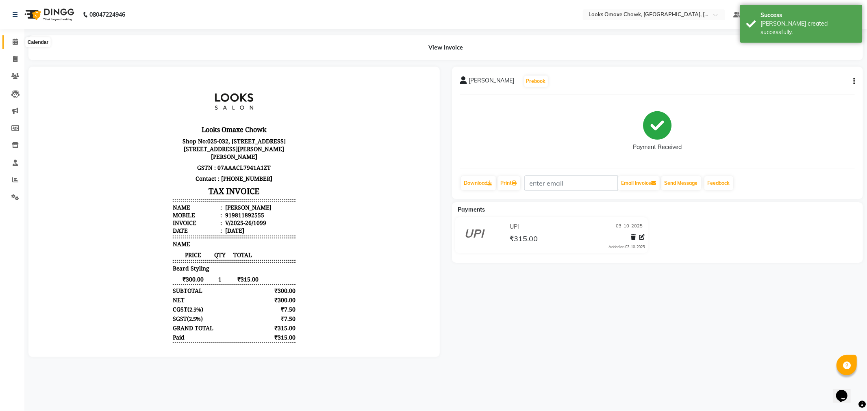
click at [20, 41] on span at bounding box center [15, 41] width 14 height 9
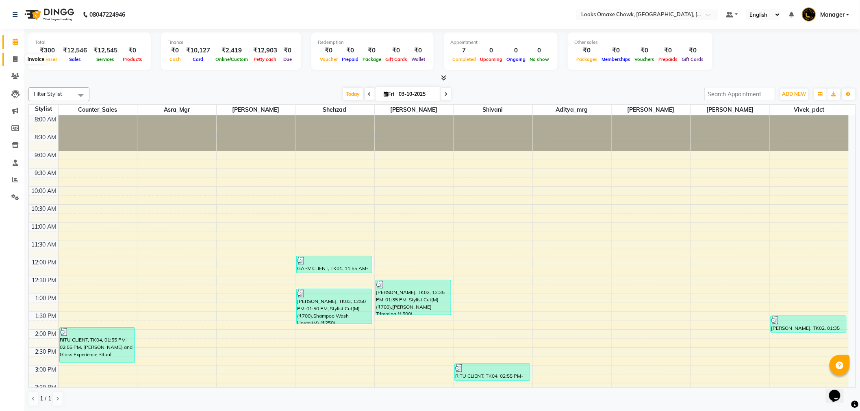
click at [14, 58] on icon at bounding box center [15, 59] width 4 height 6
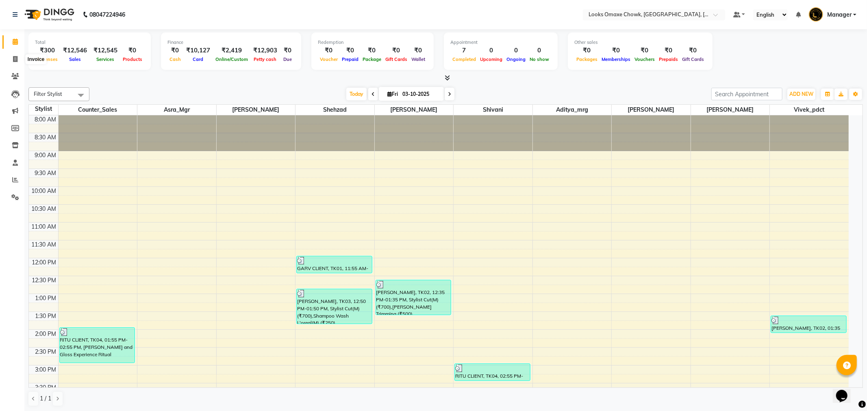
select select "service"
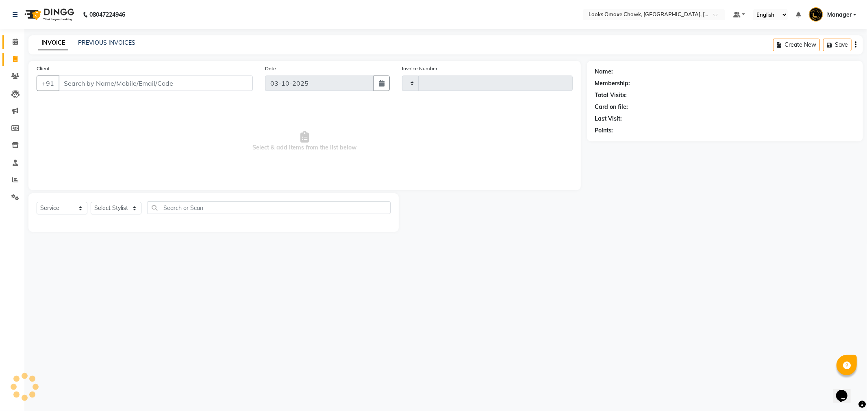
type input "1100"
select select "8121"
click at [109, 84] on input "Client" at bounding box center [156, 83] width 194 height 15
click at [159, 84] on input "Client" at bounding box center [156, 83] width 194 height 15
type input "8851210569"
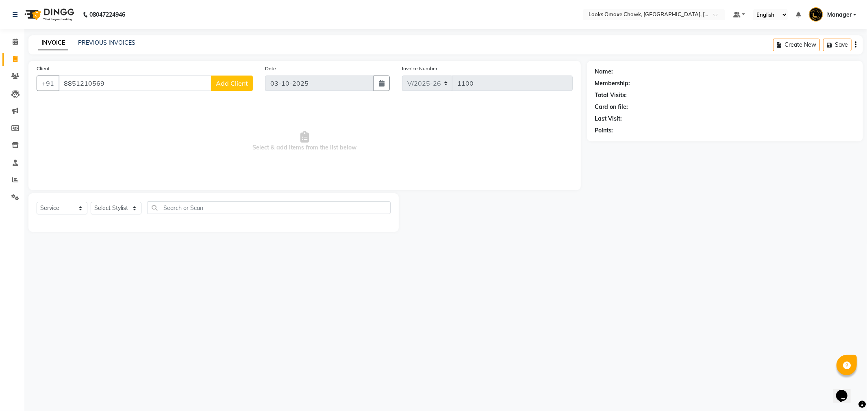
click at [245, 84] on span "Add Client" at bounding box center [232, 83] width 32 height 8
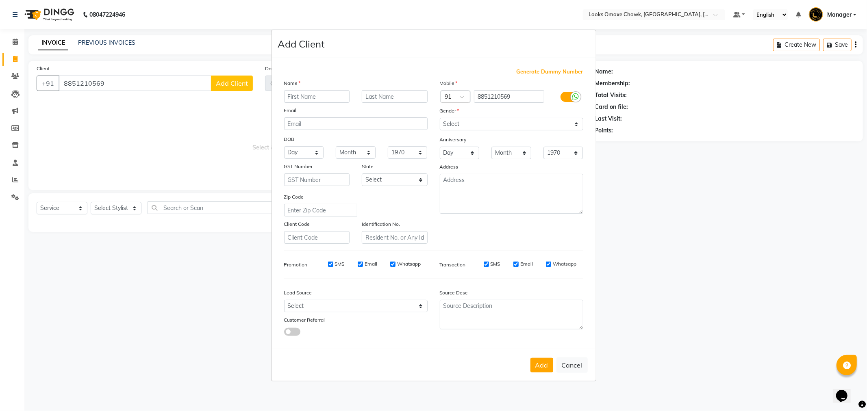
click at [311, 99] on input "text" at bounding box center [317, 96] width 66 height 13
type input "MAYANK"
click at [384, 100] on input "text" at bounding box center [395, 96] width 66 height 13
type input "CLIENT"
click at [474, 119] on select "Select Male Female Other Prefer Not To Say" at bounding box center [512, 124] width 144 height 13
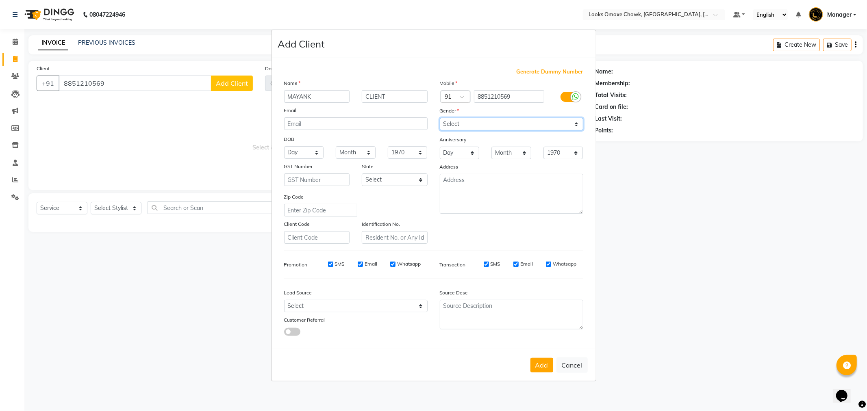
select select "male"
click at [440, 118] on select "Select Male Female Other Prefer Not To Say" at bounding box center [512, 124] width 144 height 13
click at [411, 179] on select "Select Andaman and Nicobar Islands Andhra Pradesh Arunachal Pradesh Assam Bihar…" at bounding box center [395, 180] width 66 height 13
select select "10"
click at [362, 174] on select "Select Andaman and Nicobar Islands Andhra Pradesh Arunachal Pradesh Assam Bihar…" at bounding box center [395, 180] width 66 height 13
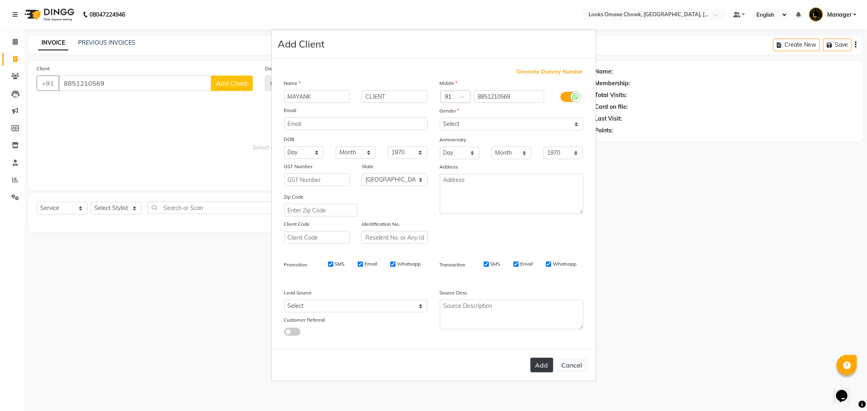
click at [540, 363] on button "Add" at bounding box center [542, 365] width 23 height 15
select select
select select "null"
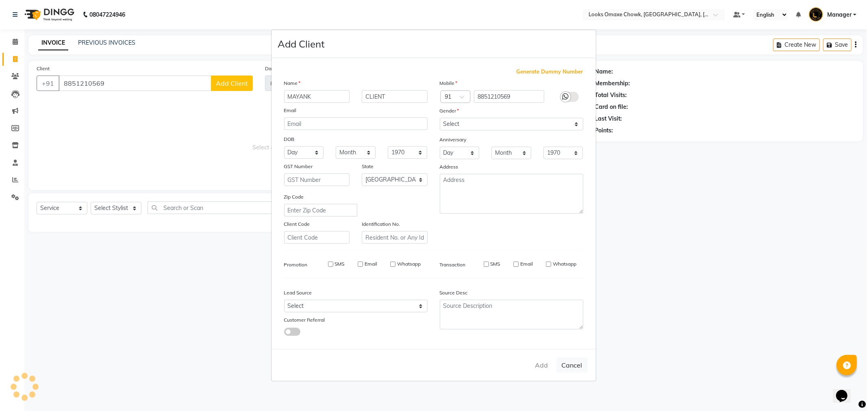
select select
checkbox input "false"
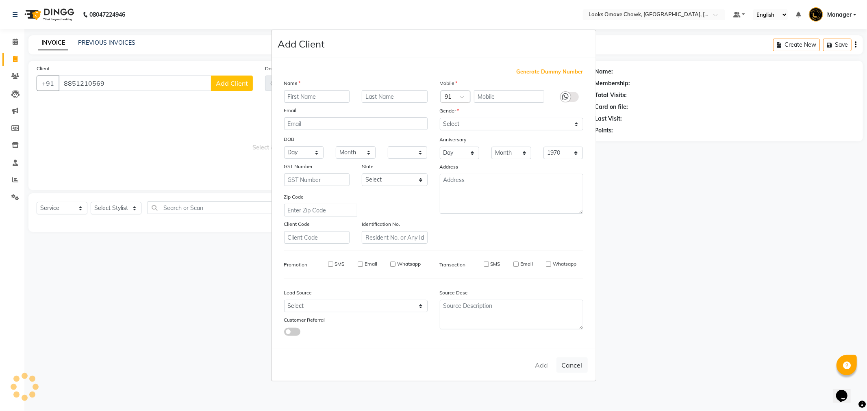
checkbox input "false"
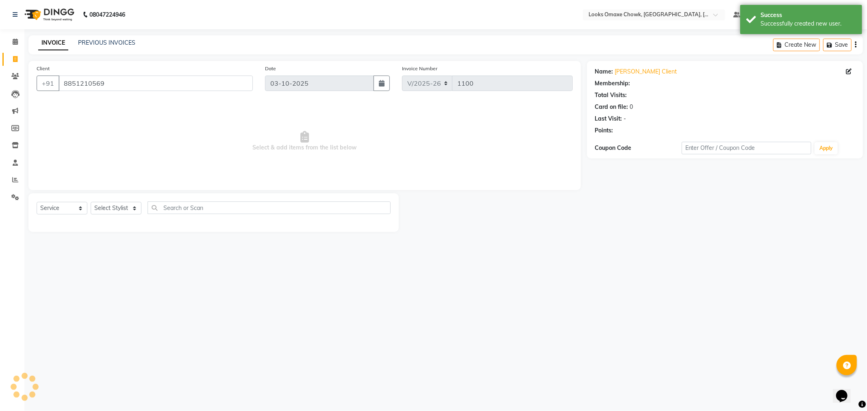
select select "1: Object"
click at [118, 209] on select "Select Stylist Aditya_mrg Adnan Arif Asra_Mgr Counter_Sales Manager Rohan_pdct …" at bounding box center [116, 208] width 51 height 13
select select "93280"
click at [91, 202] on select "Select Stylist Aditya_mrg Adnan Arif Asra_Mgr Counter_Sales Manager Rohan_pdct …" at bounding box center [116, 208] width 51 height 13
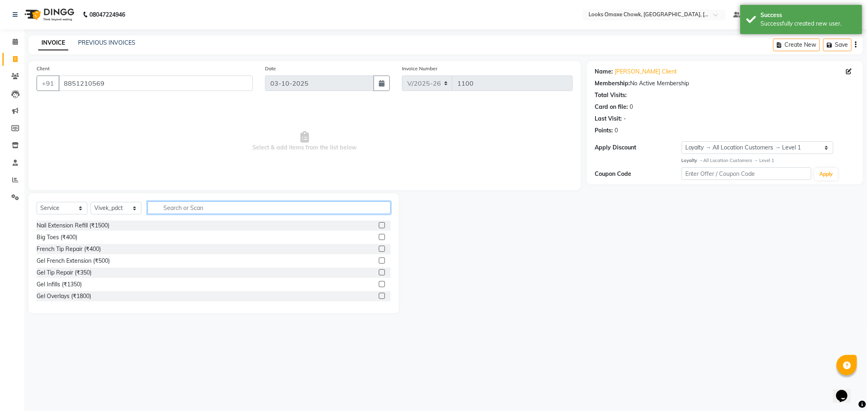
click at [205, 212] on input "text" at bounding box center [269, 208] width 243 height 13
type input "SHAMPOO"
click at [379, 249] on label at bounding box center [382, 249] width 6 height 6
click at [379, 249] on input "checkbox" at bounding box center [381, 249] width 5 height 5
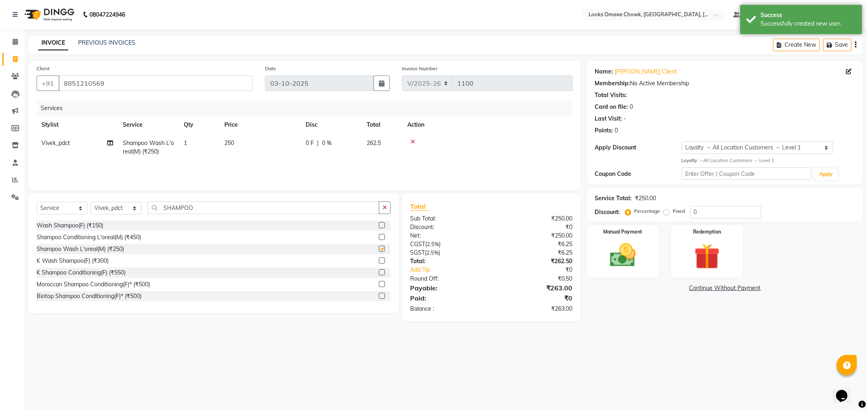
checkbox input "false"
drag, startPoint x: 202, startPoint y: 211, endPoint x: 11, endPoint y: 250, distance: 195.3
click at [13, 247] on app-home "08047224946 Select Location × Looks Omaxe Chowk, Old Delhi, Delhi Default Panel…" at bounding box center [433, 167] width 867 height 334
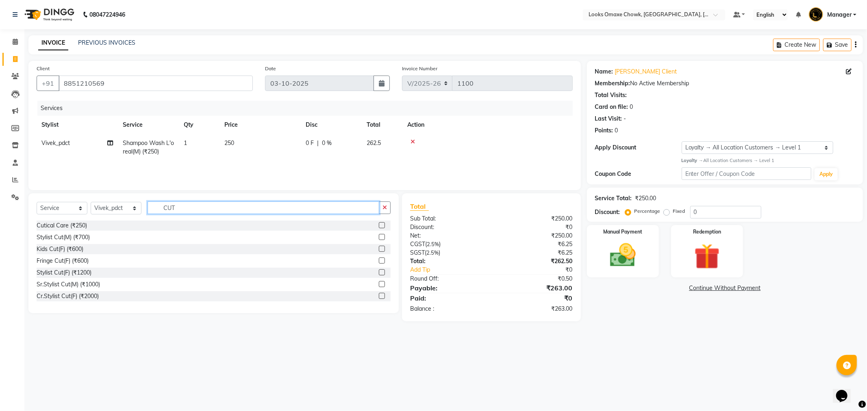
type input "CUT"
click at [379, 235] on label at bounding box center [382, 237] width 6 height 6
click at [379, 235] on input "checkbox" at bounding box center [381, 237] width 5 height 5
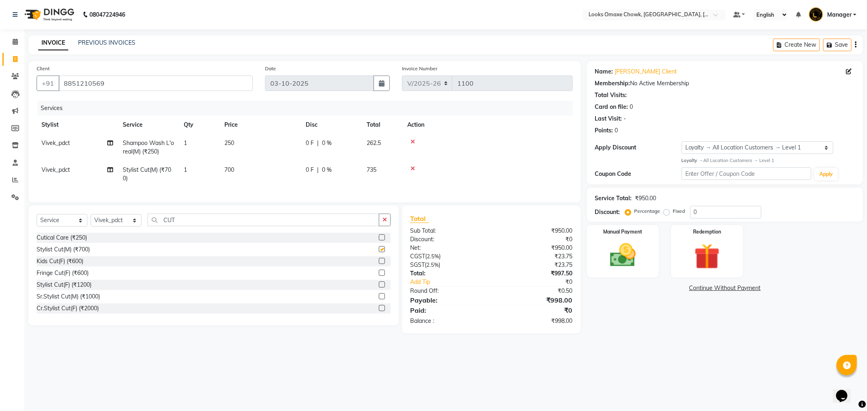
checkbox input "false"
drag, startPoint x: 188, startPoint y: 224, endPoint x: 118, endPoint y: 217, distance: 70.4
click at [127, 226] on div "Select Service Product Membership Package Voucher Prepaid Gift Card Select Styl…" at bounding box center [214, 223] width 354 height 19
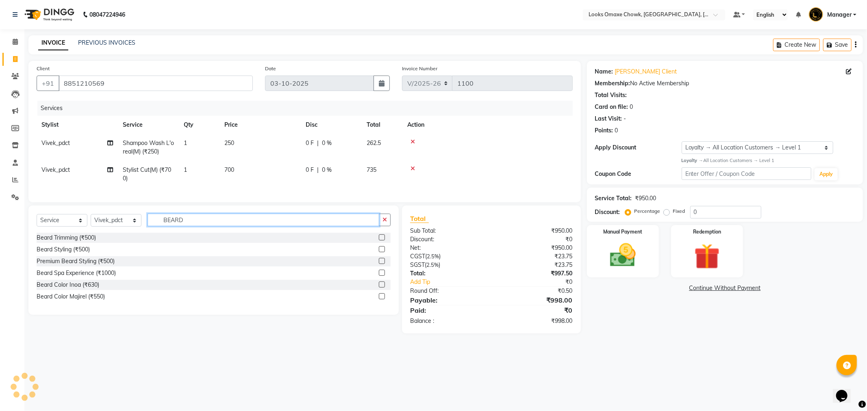
type input "BEARD"
click at [381, 252] on label at bounding box center [382, 249] width 6 height 6
click at [381, 252] on input "checkbox" at bounding box center [381, 249] width 5 height 5
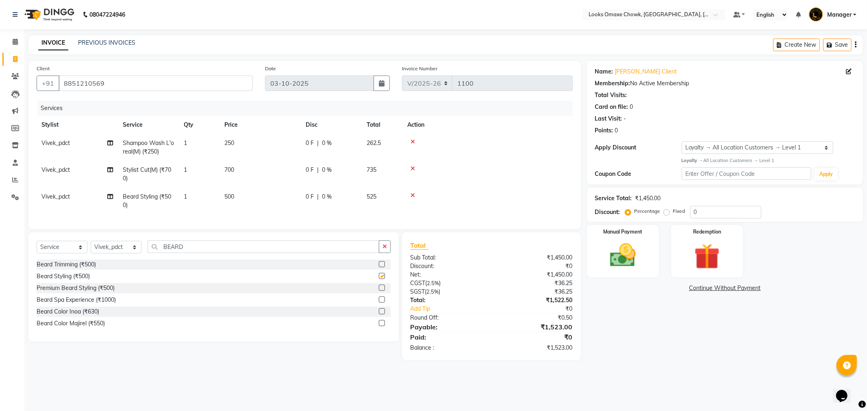
checkbox input "false"
click at [255, 194] on td "500" at bounding box center [260, 201] width 81 height 27
select select "93280"
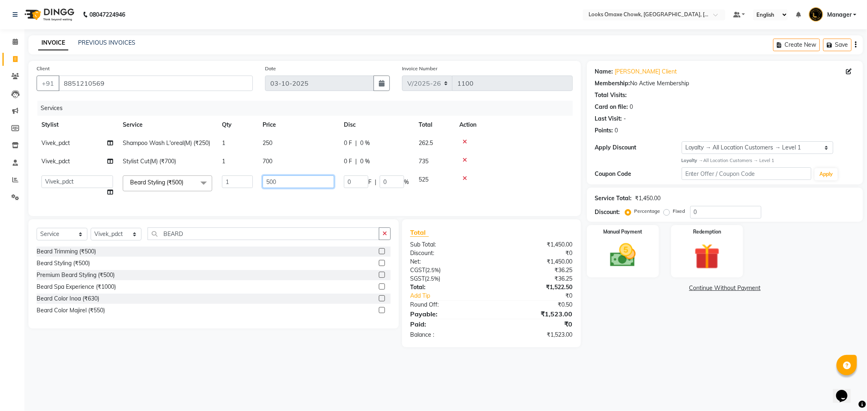
drag, startPoint x: 294, startPoint y: 182, endPoint x: 230, endPoint y: 189, distance: 64.7
click at [230, 189] on tr "Aditya_mrg Adnan Arif Asra_Mgr Counter_Sales Manager Rohan_pdct Saloni Shehzad …" at bounding box center [305, 186] width 536 height 31
type input "300"
click at [291, 192] on td "300" at bounding box center [298, 186] width 81 height 31
select select "93280"
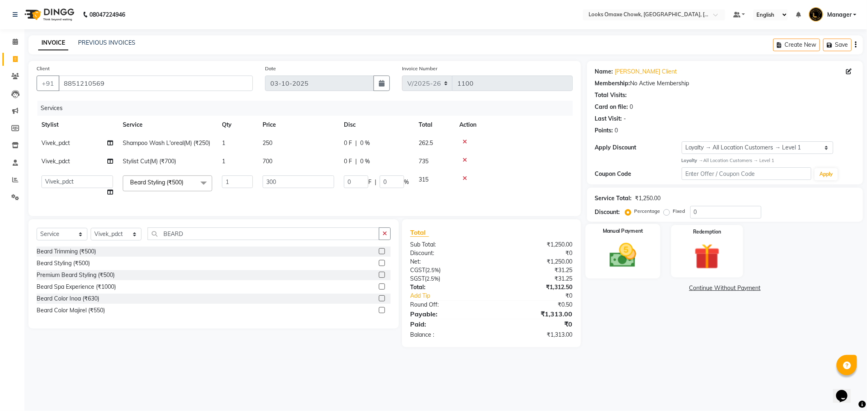
click at [617, 248] on img at bounding box center [623, 255] width 44 height 31
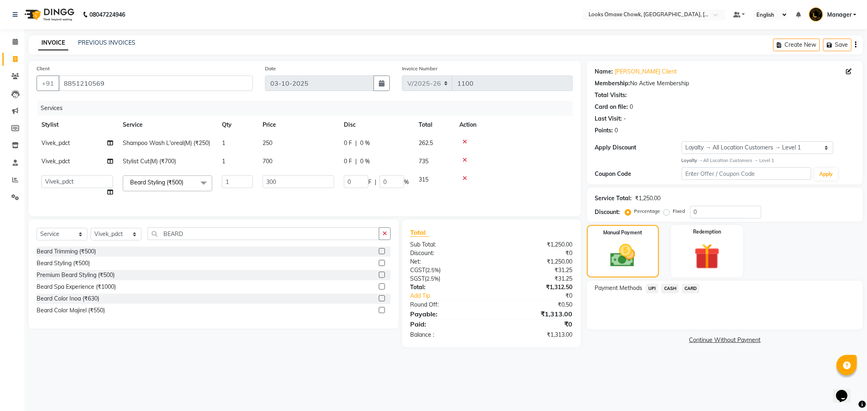
drag, startPoint x: 282, startPoint y: 160, endPoint x: 282, endPoint y: 168, distance: 7.7
click at [282, 168] on td "700" at bounding box center [298, 161] width 81 height 18
select select "93280"
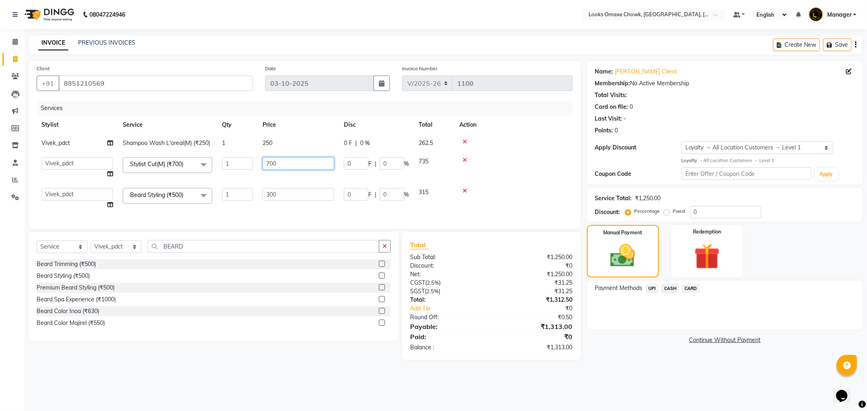
drag, startPoint x: 288, startPoint y: 160, endPoint x: 178, endPoint y: 112, distance: 120.2
click at [218, 137] on tbody "Vivek_pdct Shampoo Wash L'oreal(M) (₹250) 1 250 0 F | 0 % 262.5 Aditya_mrg Adna…" at bounding box center [305, 174] width 536 height 80
type input "500"
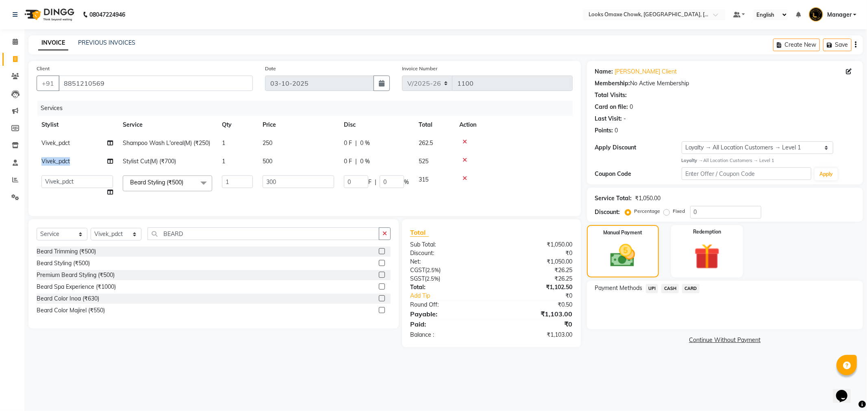
click at [55, 158] on span "Vivek_pdct" at bounding box center [55, 161] width 28 height 7
select select "93280"
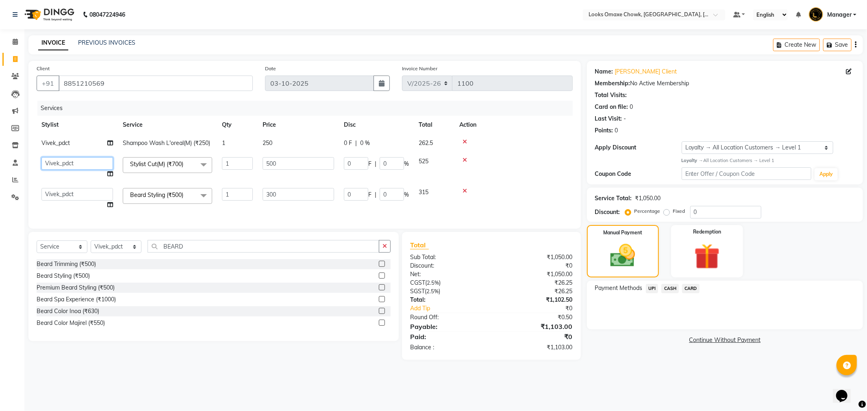
click at [57, 161] on select "Aditya_mrg Adnan Arif Asra_Mgr Counter_Sales Manager Rohan_pdct Saloni Shehzad …" at bounding box center [77, 163] width 72 height 13
select select "75645"
click at [55, 196] on select "Aditya_mrg Adnan Arif Asra_Mgr Counter_Sales Manager Rohan_pdct Saloni Shehzad …" at bounding box center [77, 194] width 72 height 13
select select "75645"
click at [464, 191] on icon at bounding box center [465, 191] width 4 height 6
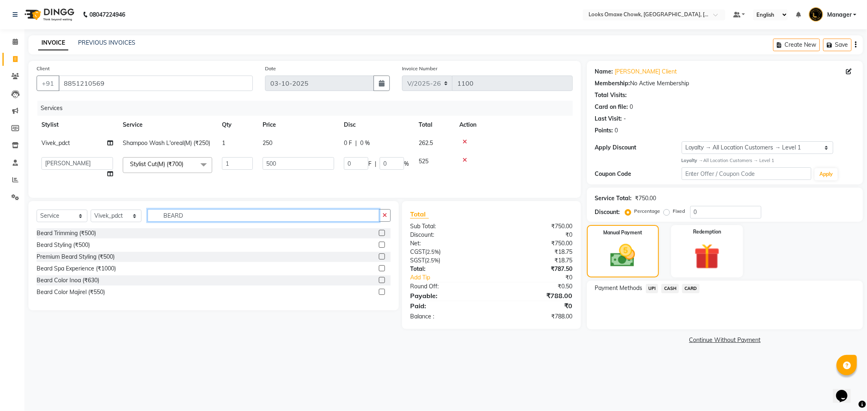
drag, startPoint x: 193, startPoint y: 224, endPoint x: 60, endPoint y: 194, distance: 136.6
click at [66, 195] on div "Client +91 8851210569 Date 03-10-2025 Invoice Number V/2025 V/2025-26 1100 Serv…" at bounding box center [304, 203] width 565 height 285
type input "SHAVE"
click at [382, 248] on label at bounding box center [382, 245] width 6 height 6
click at [382, 248] on input "checkbox" at bounding box center [381, 245] width 5 height 5
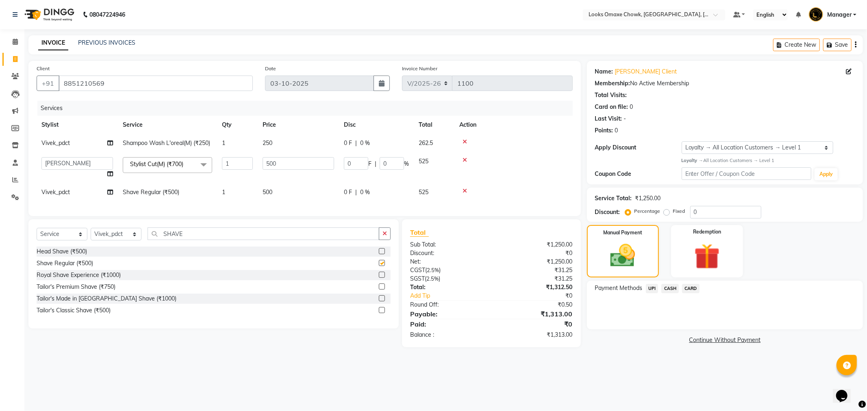
checkbox input "false"
click at [651, 285] on span "UPI" at bounding box center [652, 288] width 13 height 9
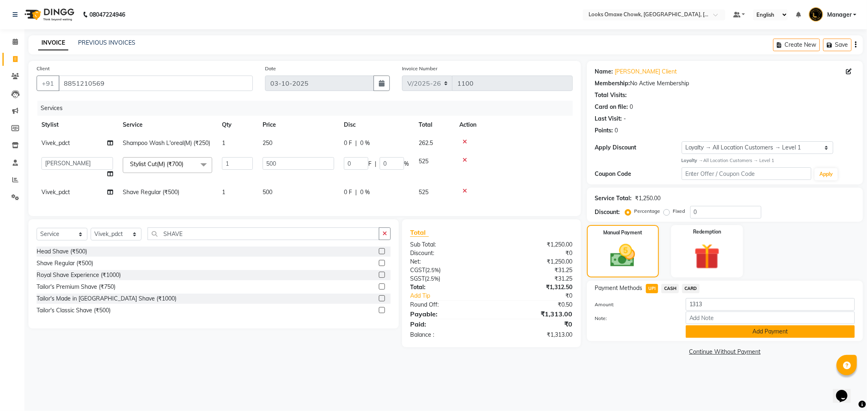
click at [714, 333] on button "Add Payment" at bounding box center [770, 332] width 169 height 13
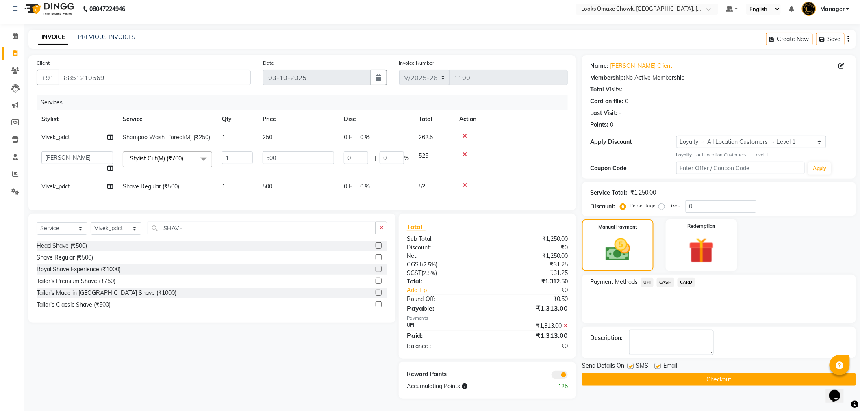
scroll to position [13, 0]
click at [618, 374] on button "Checkout" at bounding box center [719, 380] width 274 height 13
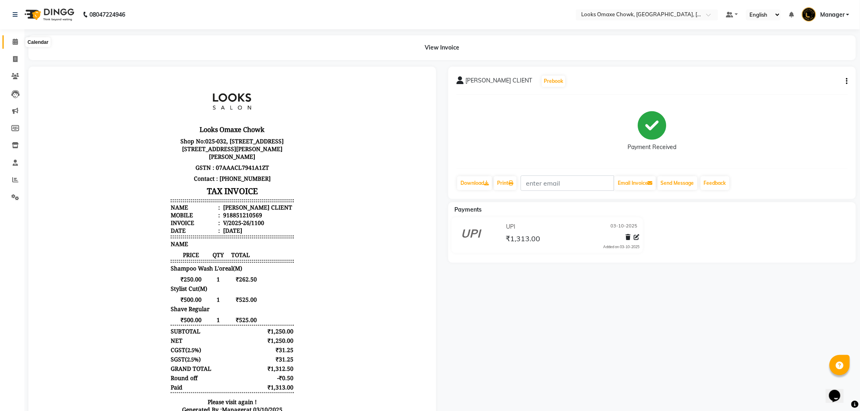
click at [11, 38] on span at bounding box center [15, 41] width 14 height 9
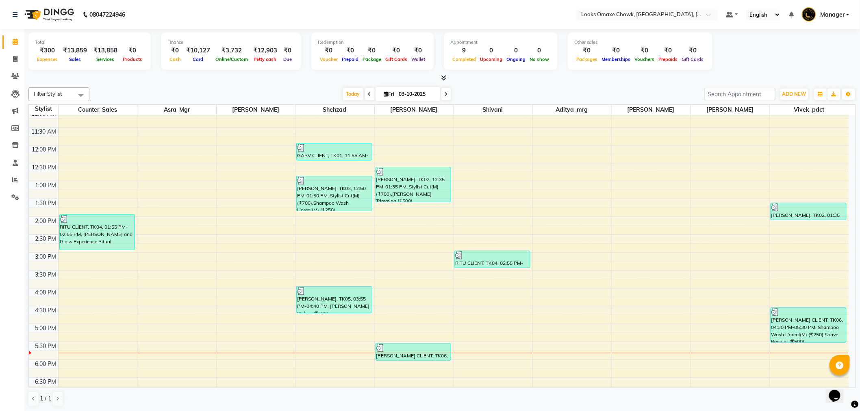
scroll to position [135, 0]
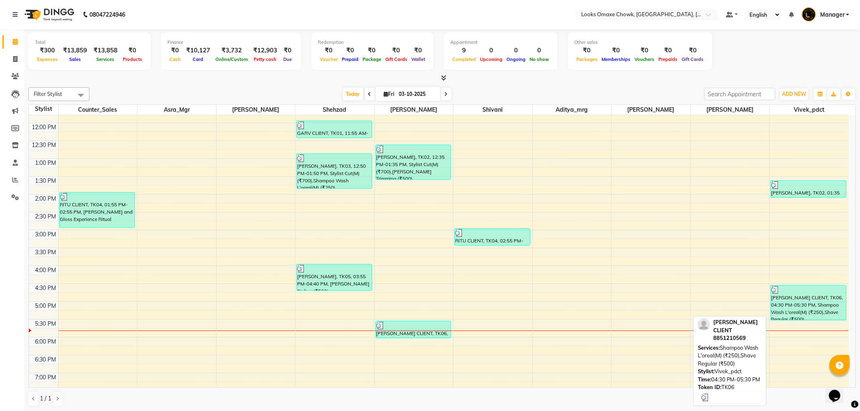
click at [800, 296] on div "MAYANK CLIENT, TK06, 04:30 PM-05:30 PM, Shampoo Wash L'oreal(M) (₹250),Shave Re…" at bounding box center [808, 303] width 75 height 35
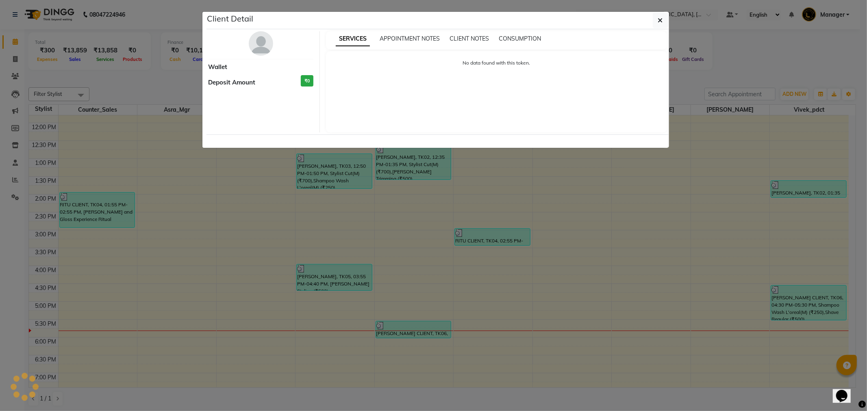
select select "3"
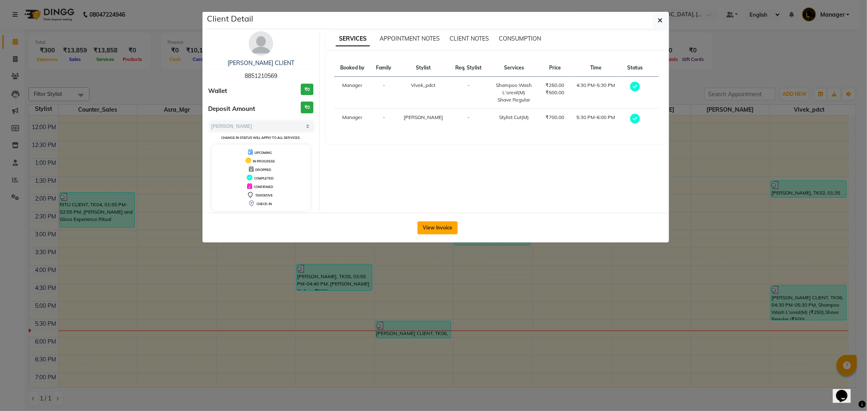
click at [441, 227] on button "View Invoice" at bounding box center [438, 228] width 40 height 13
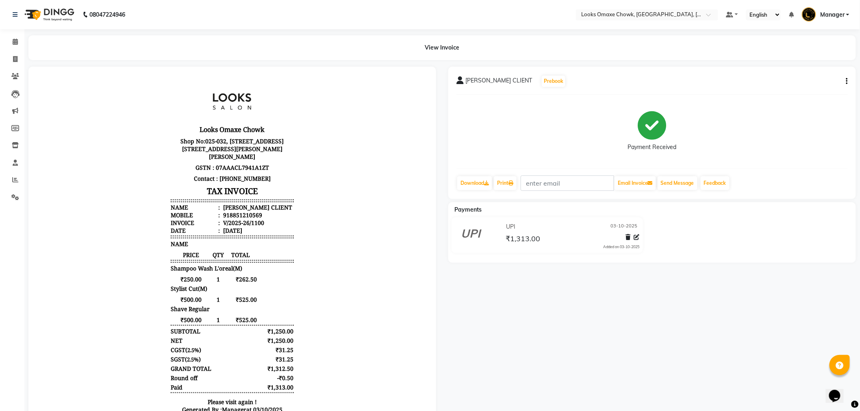
click at [847, 81] on icon "button" at bounding box center [848, 81] width 2 height 0
click at [814, 88] on div "Edit Item Staff" at bounding box center [807, 86] width 56 height 10
select select
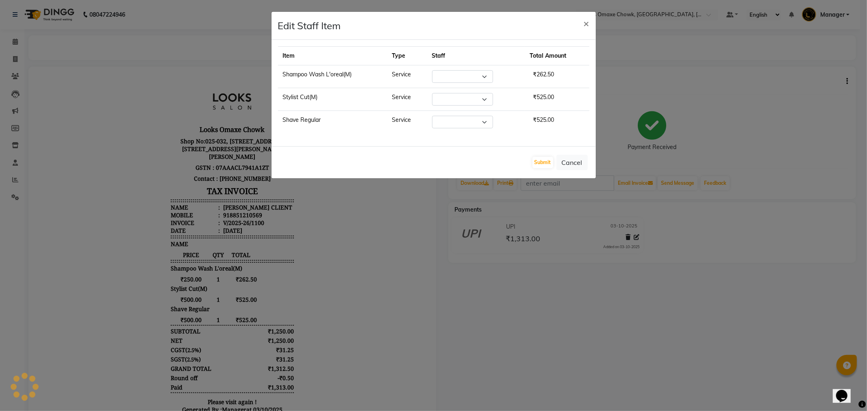
select select "93280"
select select "75645"
click at [484, 122] on select "Select Aditya_mrg Adnan Arif Asra_Mgr Counter_Sales Manager Rohan_pdct Saloni S…" at bounding box center [462, 122] width 61 height 13
select select "75645"
click at [432, 116] on select "Select Aditya_mrg Adnan Arif Asra_Mgr Counter_Sales Manager Rohan_pdct Saloni S…" at bounding box center [462, 122] width 61 height 13
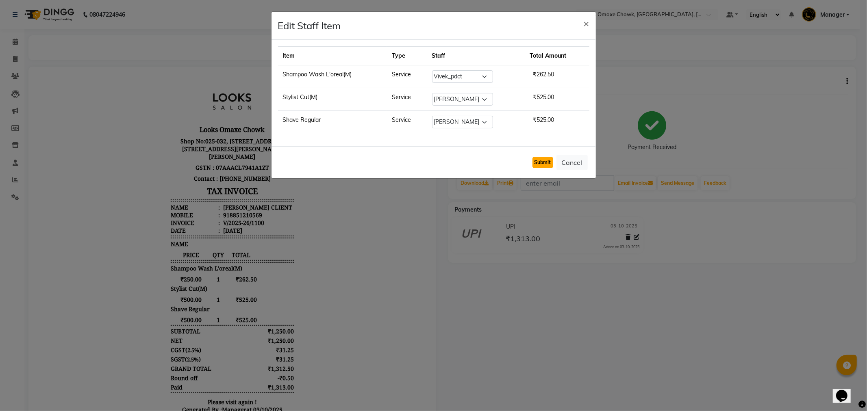
click at [548, 160] on button "Submit" at bounding box center [543, 162] width 21 height 11
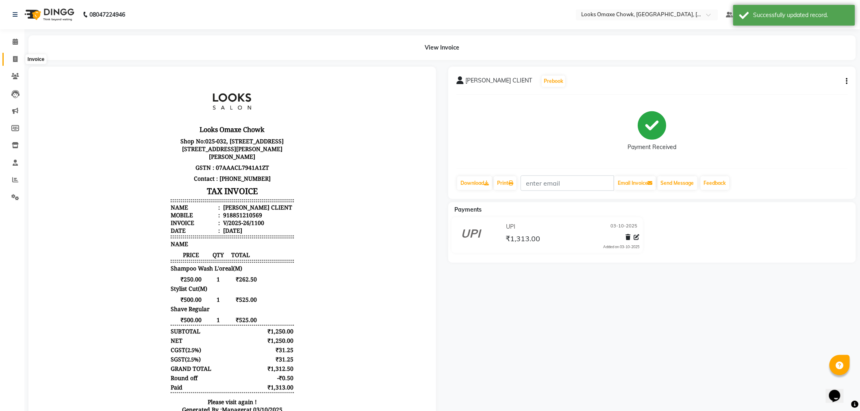
click at [14, 59] on icon at bounding box center [15, 59] width 4 height 6
select select "service"
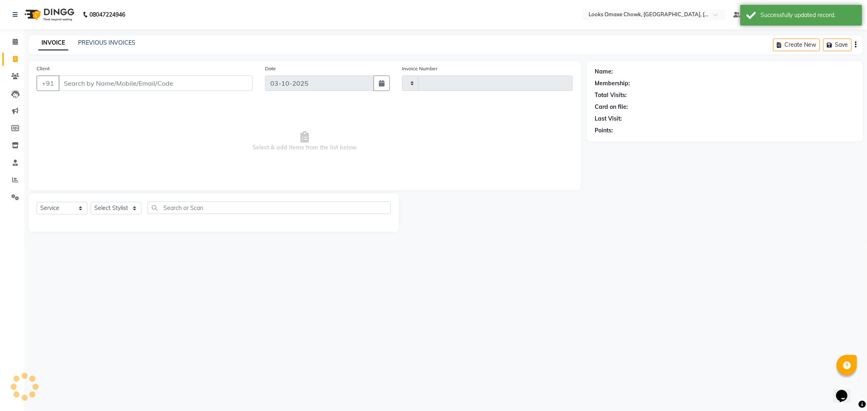
type input "1101"
select select "8121"
click at [113, 42] on link "PREVIOUS INVOICES" at bounding box center [106, 42] width 57 height 7
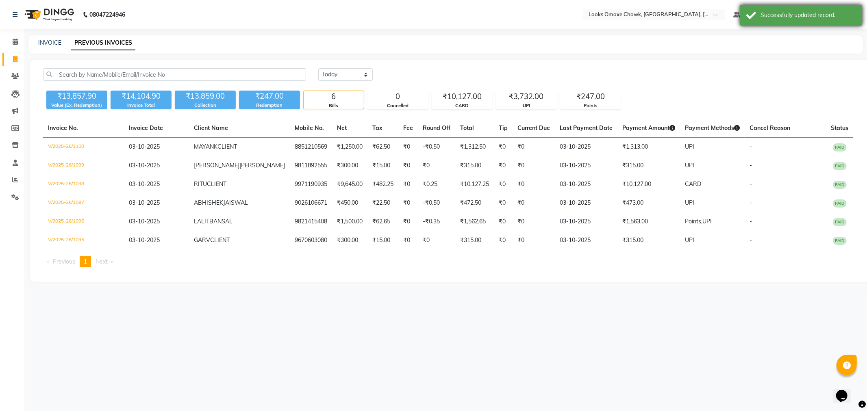
click at [796, 14] on div "Successfully updated record." at bounding box center [809, 15] width 96 height 9
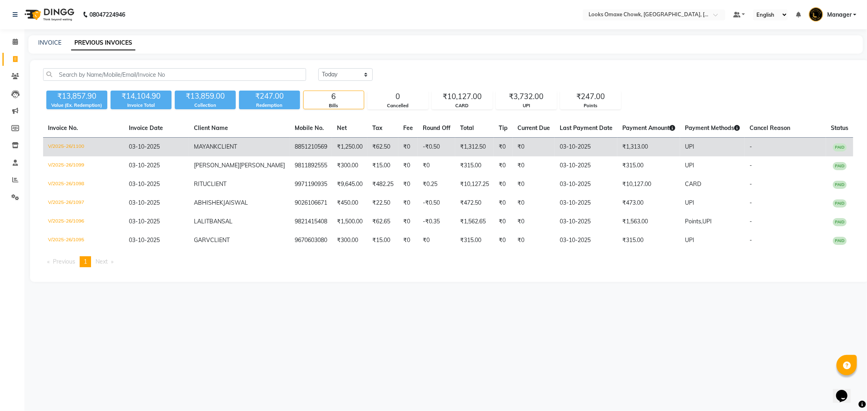
click at [368, 144] on td "₹62.50" at bounding box center [383, 147] width 31 height 19
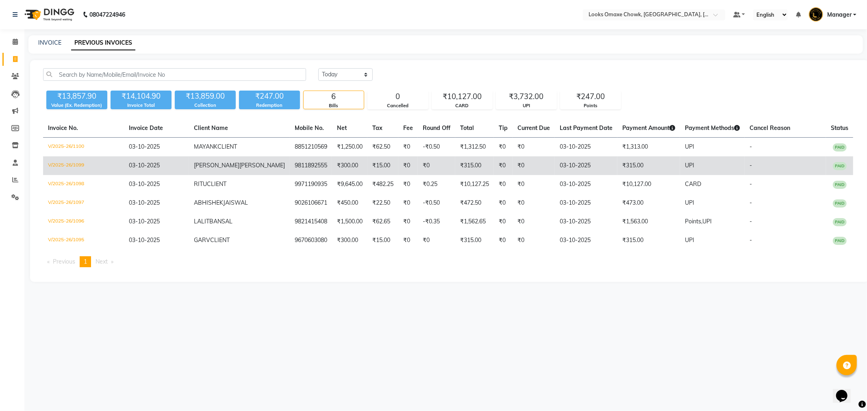
click at [418, 164] on td "₹0" at bounding box center [436, 166] width 37 height 19
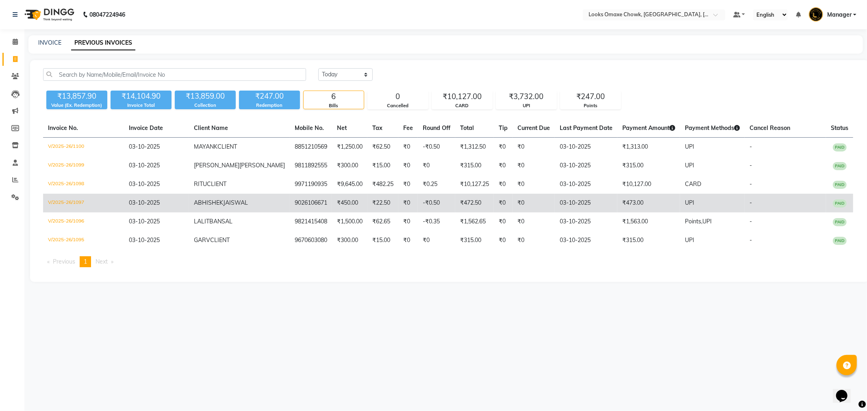
click at [418, 205] on td "-₹0.50" at bounding box center [436, 203] width 37 height 19
click at [455, 210] on td "₹472.50" at bounding box center [474, 203] width 39 height 19
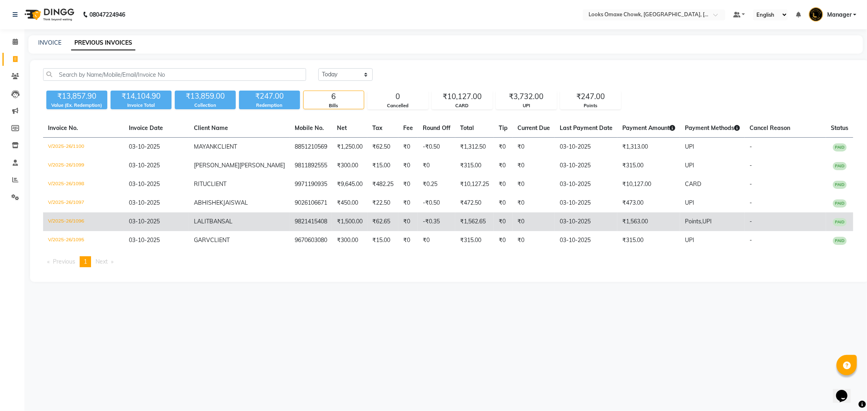
click at [555, 222] on td "03-10-2025" at bounding box center [586, 222] width 63 height 19
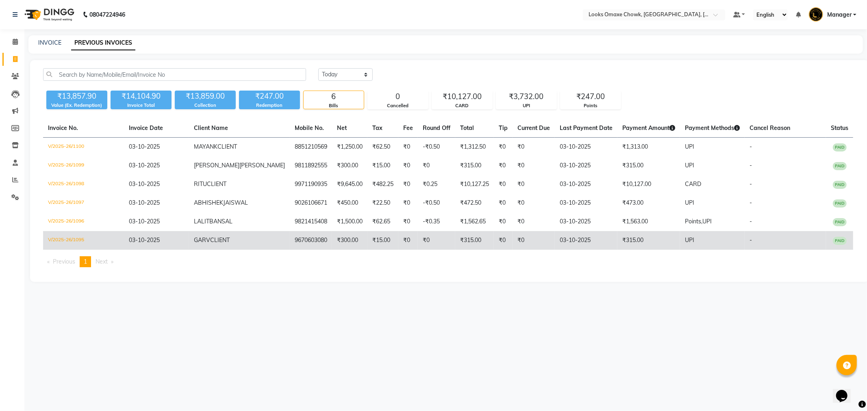
click at [368, 242] on td "₹15.00" at bounding box center [383, 240] width 31 height 19
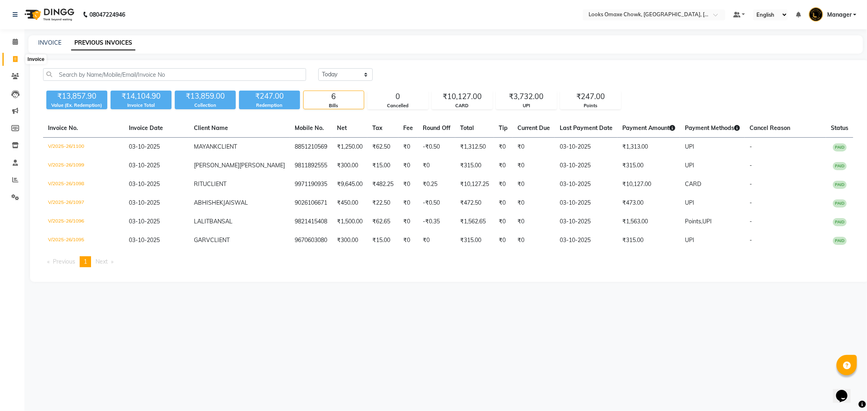
click at [17, 58] on icon at bounding box center [15, 59] width 4 height 6
select select "service"
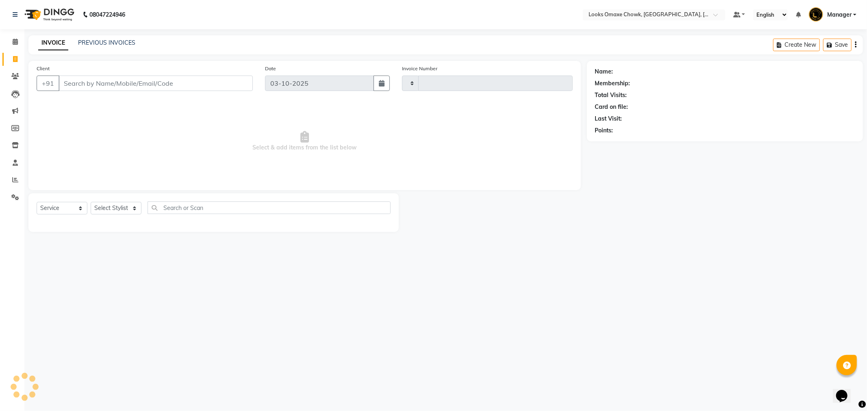
type input "1101"
select select "8121"
click at [191, 76] on input "Client" at bounding box center [156, 83] width 194 height 15
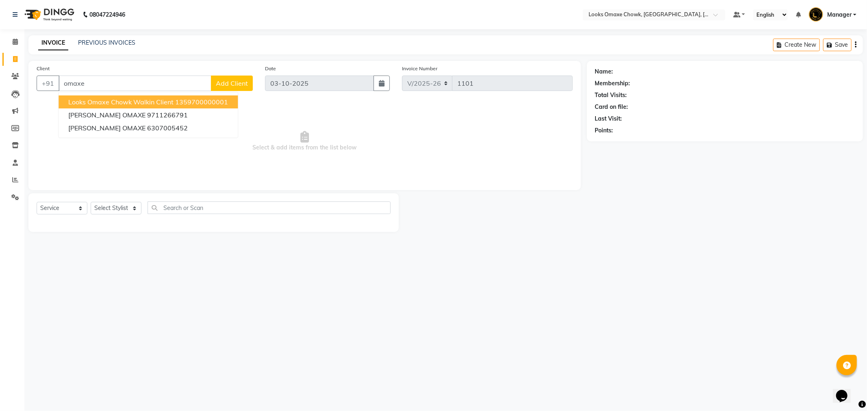
click at [135, 104] on span "Looks Omaxe Chowk Walkin Client" at bounding box center [120, 102] width 105 height 8
type input "1359700000001"
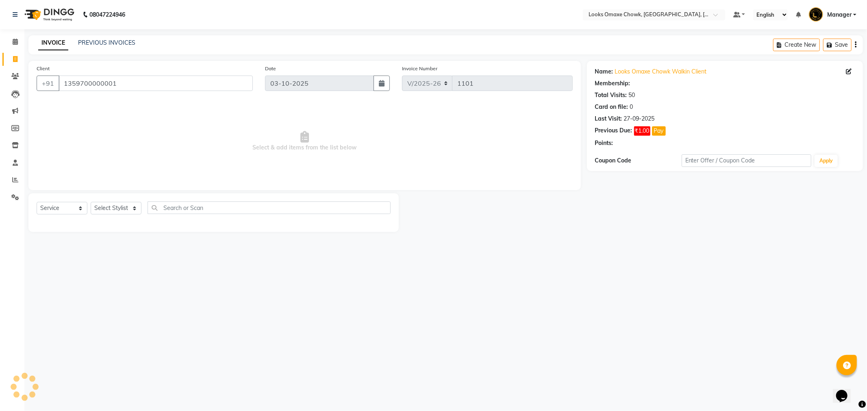
select select "1: Object"
click at [119, 210] on select "Select Stylist Aditya_mrg Adnan Arif Asra_Mgr Counter_Sales Manager Rohan_pdct …" at bounding box center [116, 208] width 51 height 13
select select "91420"
click at [91, 202] on select "Select Stylist Aditya_mrg Adnan Arif Asra_Mgr Counter_Sales Manager Rohan_pdct …" at bounding box center [116, 208] width 51 height 13
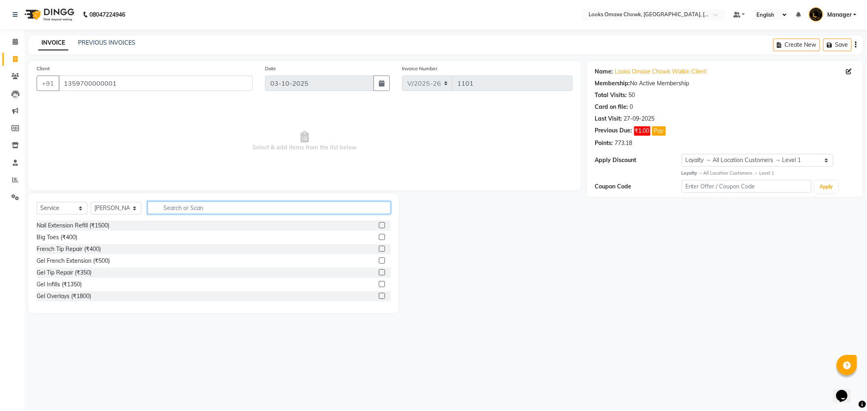
drag, startPoint x: 172, startPoint y: 207, endPoint x: 163, endPoint y: 210, distance: 8.6
click at [169, 209] on input "text" at bounding box center [269, 208] width 243 height 13
type input "eye"
click at [379, 238] on label at bounding box center [382, 237] width 6 height 6
click at [379, 238] on input "checkbox" at bounding box center [381, 237] width 5 height 5
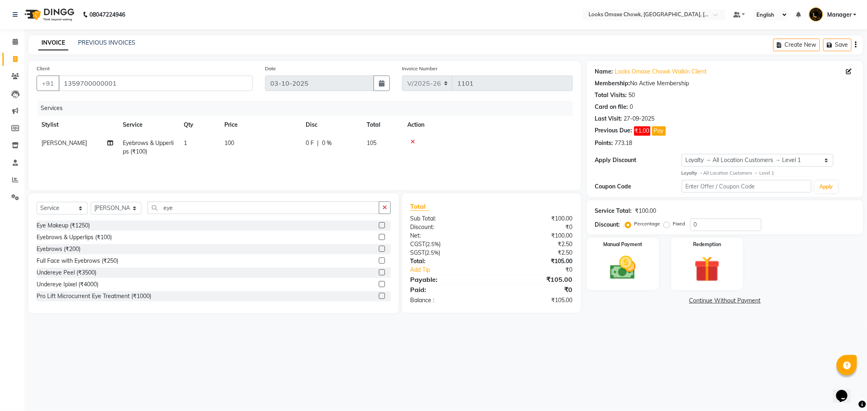
click at [379, 239] on label at bounding box center [382, 237] width 6 height 6
click at [379, 239] on input "checkbox" at bounding box center [381, 237] width 5 height 5
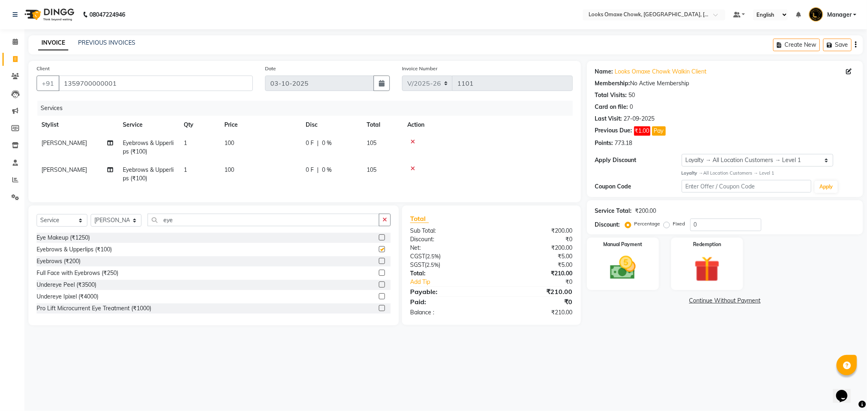
checkbox input "false"
click at [411, 140] on icon at bounding box center [413, 142] width 4 height 6
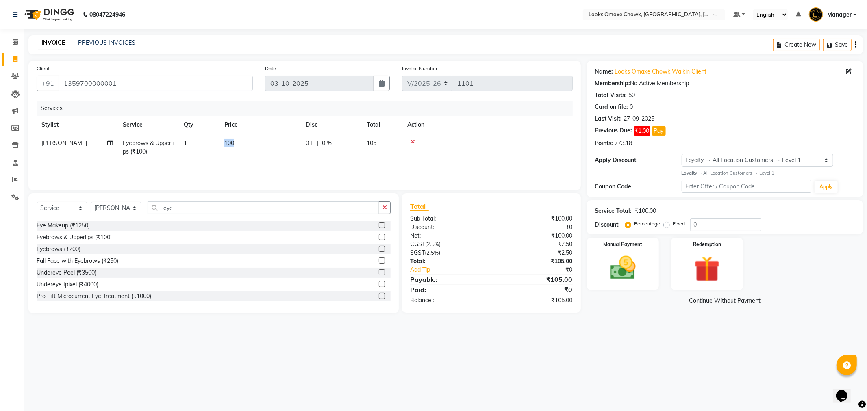
drag, startPoint x: 252, startPoint y: 147, endPoint x: 247, endPoint y: 139, distance: 10.0
click at [219, 144] on tr "Saloni Eyebrows & Upperlips (₹100) 1 100 0 F | 0 % 105" at bounding box center [305, 147] width 536 height 27
drag, startPoint x: 255, startPoint y: 161, endPoint x: 250, endPoint y: 149, distance: 12.8
click at [255, 156] on div "Services Stylist Service Qty Price Disc Total Action Saloni Eyebrows & Upperlip…" at bounding box center [305, 141] width 536 height 81
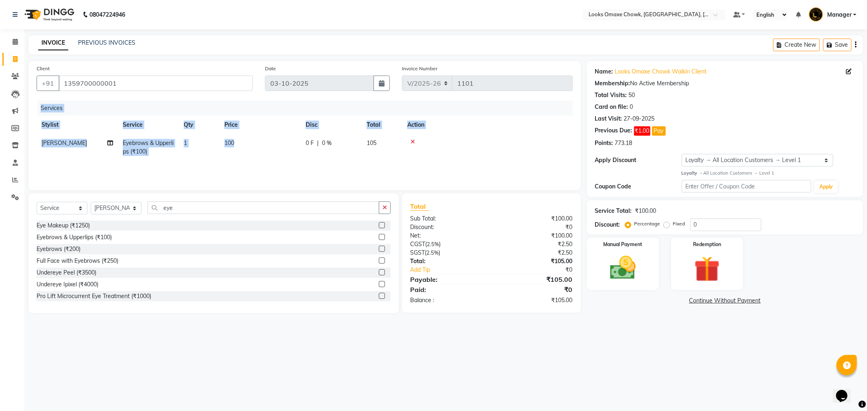
click at [250, 147] on td "100" at bounding box center [260, 147] width 81 height 27
select select "91420"
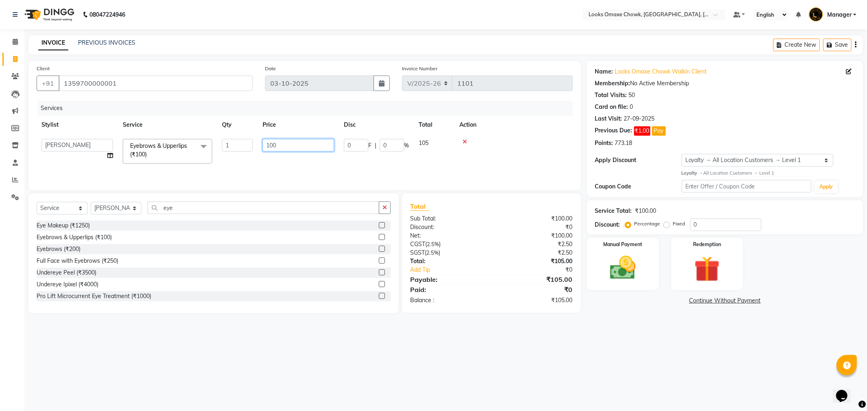
drag, startPoint x: 297, startPoint y: 146, endPoint x: 184, endPoint y: 150, distance: 113.1
click at [185, 152] on tr "Aditya_mrg Adnan Arif Asra_Mgr Counter_Sales Manager Rohan_pdct Saloni Shehzad …" at bounding box center [305, 151] width 536 height 35
type input "195"
click at [716, 355] on div "08047224946 Select Location × Looks Omaxe Chowk, Old Delhi, Delhi Default Panel…" at bounding box center [433, 205] width 867 height 411
click at [260, 146] on td "195" at bounding box center [260, 147] width 81 height 27
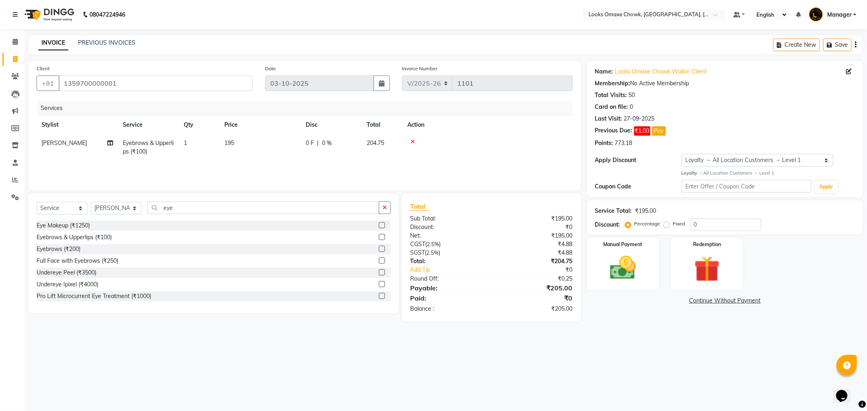
select select "91420"
drag, startPoint x: 283, startPoint y: 144, endPoint x: 264, endPoint y: 147, distance: 19.4
click at [265, 147] on input "195" at bounding box center [299, 145] width 72 height 13
type input "190"
click at [668, 350] on div "08047224946 Select Location × Looks Omaxe Chowk, Old Delhi, Delhi Default Panel…" at bounding box center [433, 205] width 867 height 411
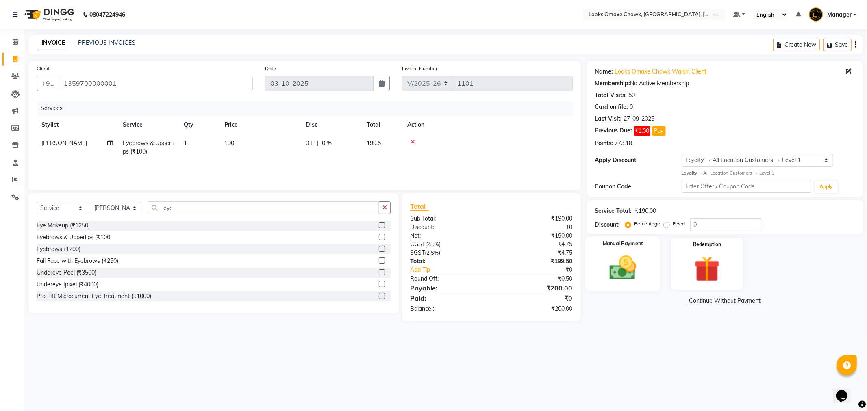
click at [633, 263] on img at bounding box center [623, 268] width 44 height 31
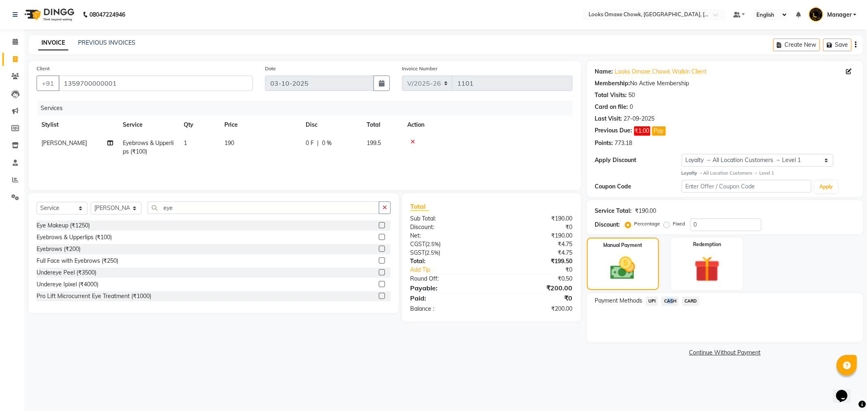
click at [669, 299] on span "CASH" at bounding box center [670, 301] width 17 height 9
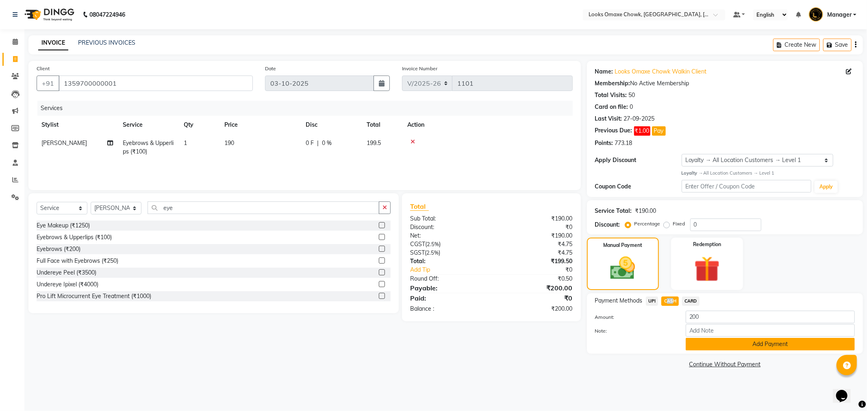
click at [712, 343] on button "Add Payment" at bounding box center [770, 344] width 169 height 13
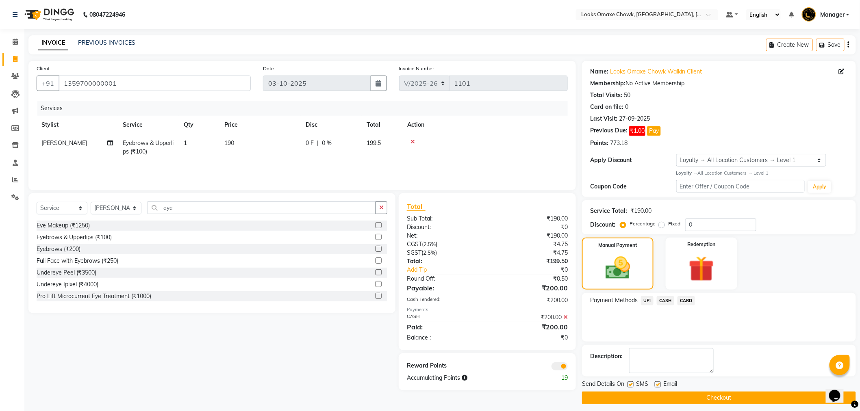
click at [596, 388] on span "Send Details On" at bounding box center [603, 385] width 42 height 10
click at [599, 396] on button "Checkout" at bounding box center [719, 398] width 274 height 13
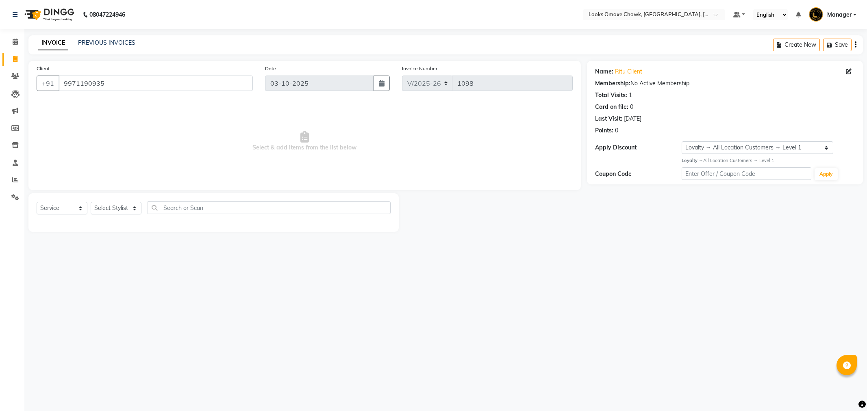
select select "8121"
select select "service"
select select "1: Object"
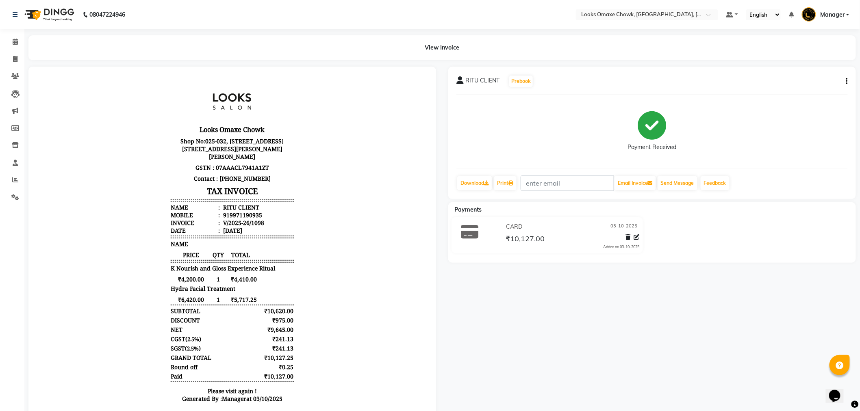
click at [845, 80] on button "button" at bounding box center [845, 81] width 5 height 9
click at [810, 84] on div "Edit Item Staff" at bounding box center [807, 86] width 56 height 10
select select "75636"
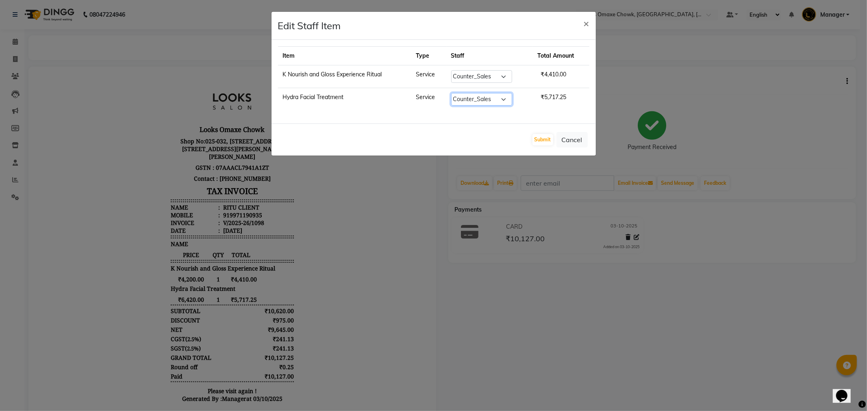
click at [501, 100] on select "Select Aditya_mrg Adnan Arif Asra_Mgr Counter_Sales Manager Rohan_pdct Saloni S…" at bounding box center [481, 99] width 61 height 13
select select "75647"
click at [451, 93] on select "Select Aditya_mrg Adnan Arif Asra_Mgr Counter_Sales Manager Rohan_pdct Saloni S…" at bounding box center [481, 99] width 61 height 13
click at [546, 140] on button "Submit" at bounding box center [543, 139] width 21 height 11
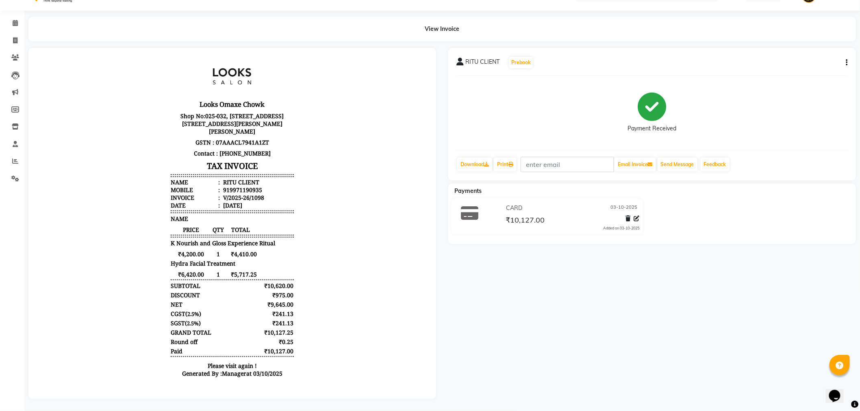
scroll to position [25, 0]
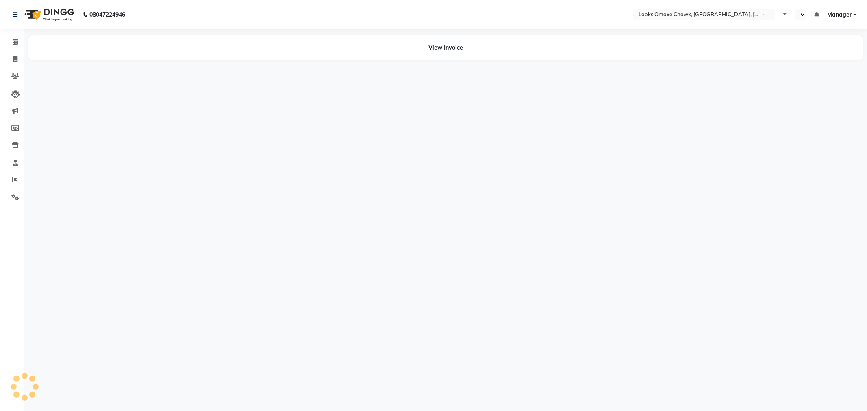
select select "en"
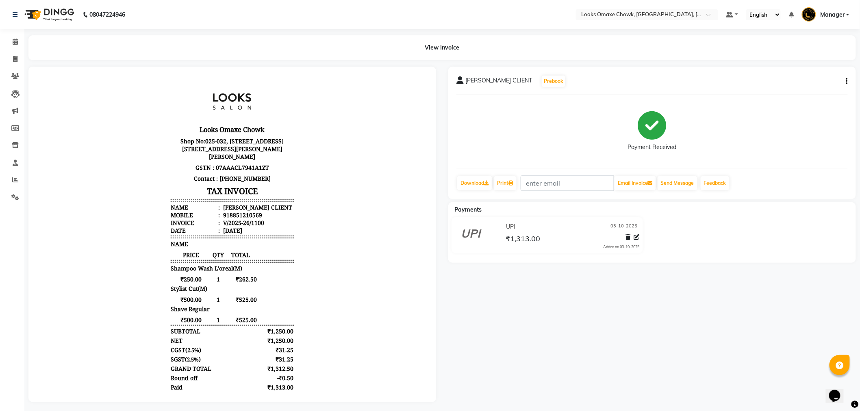
click at [847, 82] on icon "button" at bounding box center [848, 81] width 2 height 0
click at [806, 87] on div "Edit Item Staff" at bounding box center [807, 86] width 56 height 10
select select
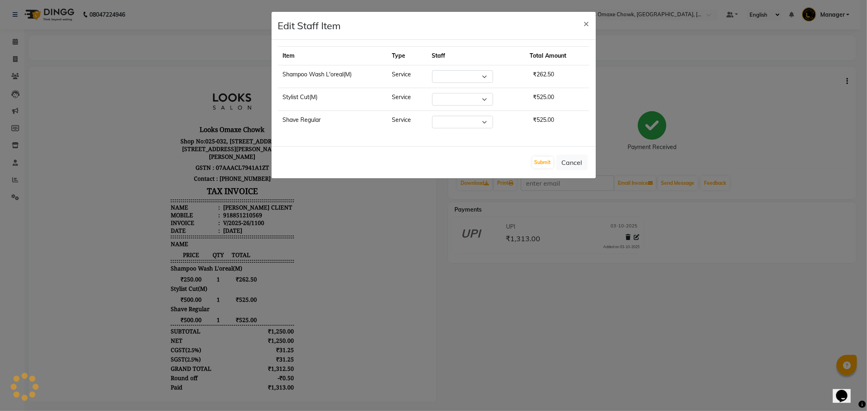
select select "93280"
select select "75645"
click at [589, 24] on span "×" at bounding box center [587, 23] width 6 height 12
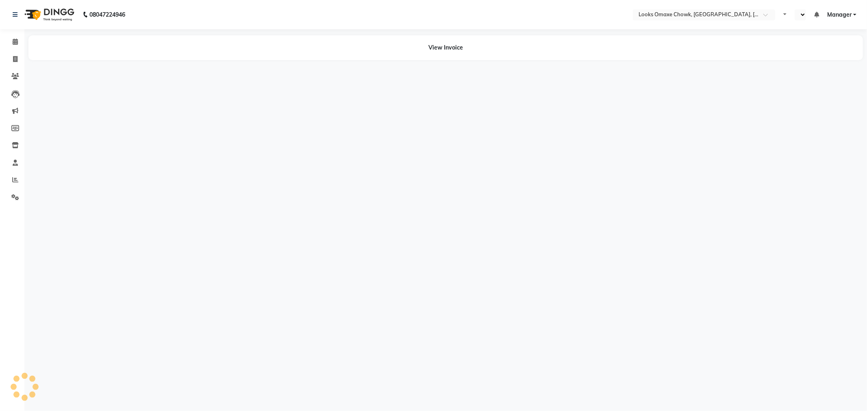
select select "en"
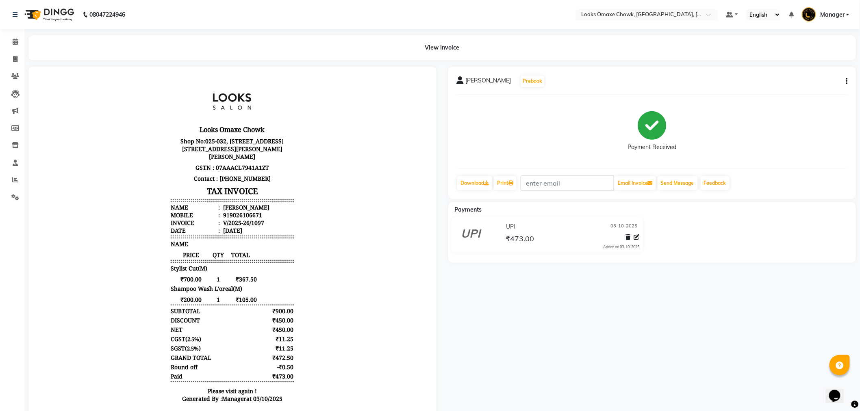
click at [845, 83] on button "button" at bounding box center [845, 81] width 5 height 9
click at [806, 87] on div "Edit Item Staff" at bounding box center [807, 86] width 56 height 10
select select
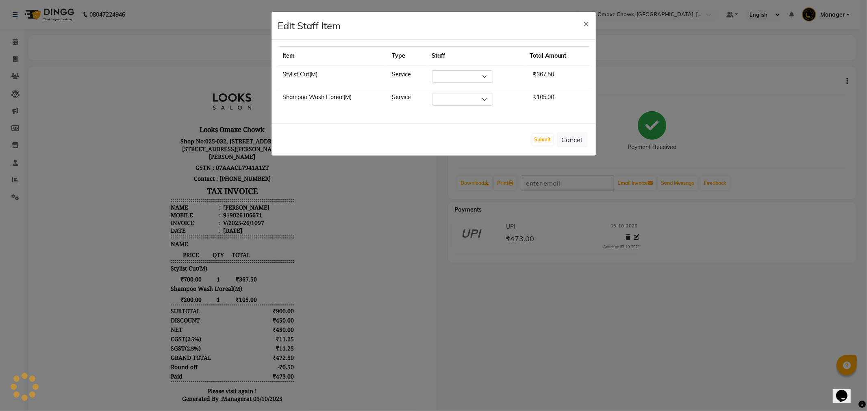
select select "75644"
click at [588, 26] on span "×" at bounding box center [587, 23] width 6 height 12
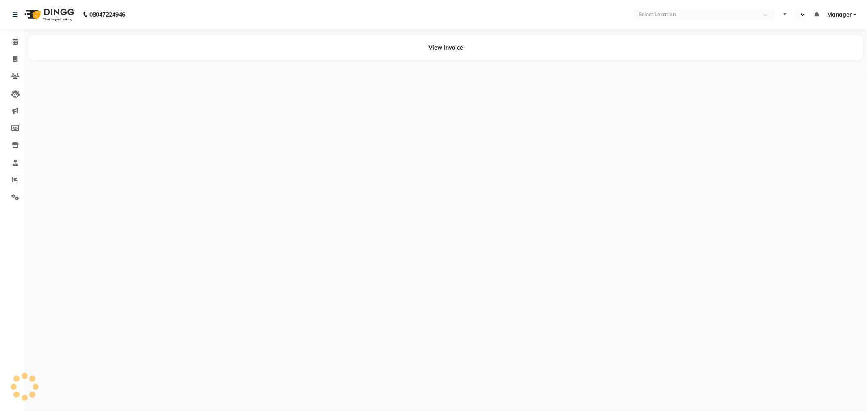
select select "en"
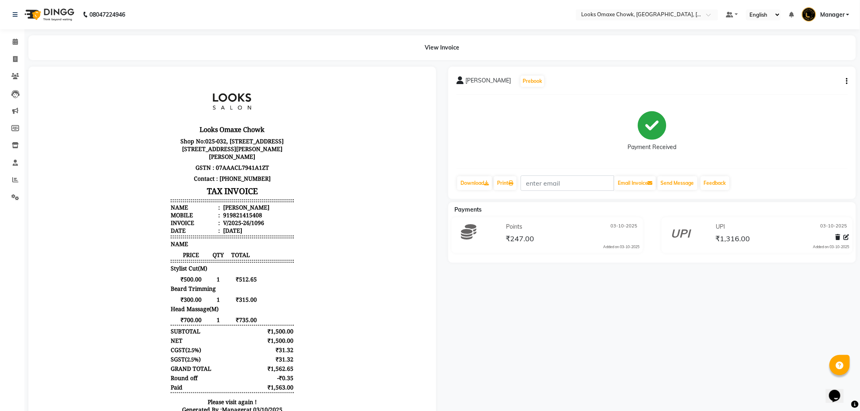
click at [849, 81] on div "LALIT BANSAL Prebook Payment Received Download Print Email Invoice Send Message…" at bounding box center [652, 133] width 408 height 133
click at [843, 81] on button "button" at bounding box center [845, 81] width 5 height 9
click at [810, 86] on div "Edit Item Staff" at bounding box center [807, 86] width 56 height 10
select select
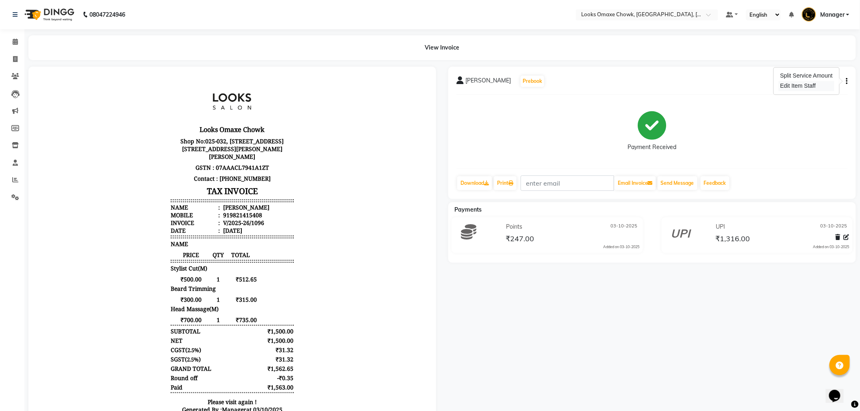
select select
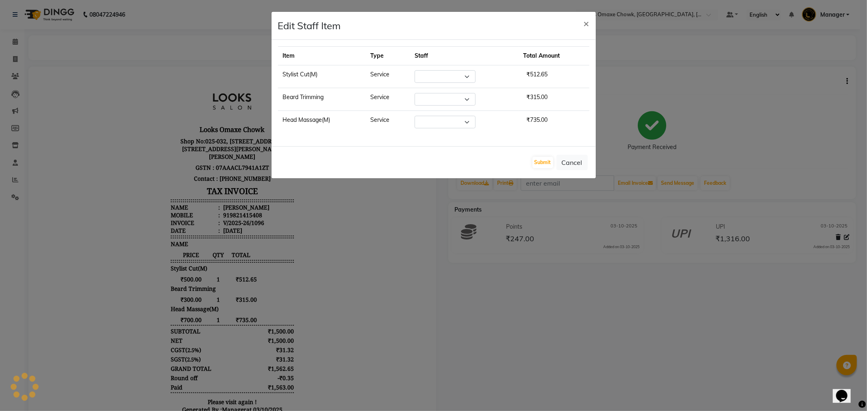
select select "75645"
select select "93280"
click at [589, 25] on span "×" at bounding box center [587, 23] width 6 height 12
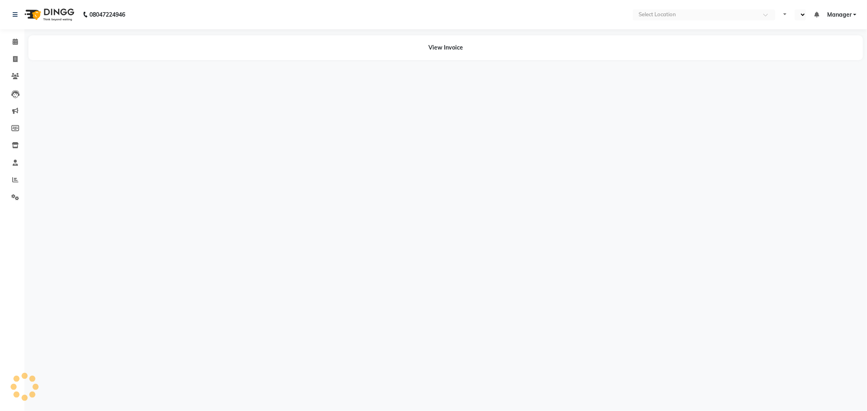
select select "en"
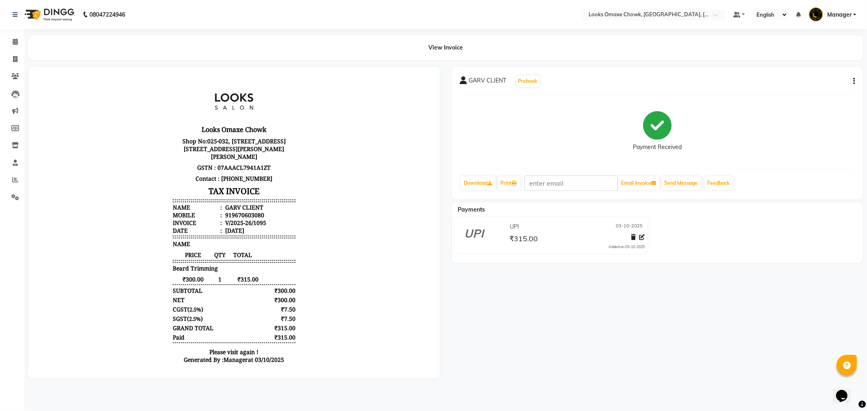
click at [853, 81] on icon "button" at bounding box center [854, 81] width 2 height 0
click at [797, 85] on div "Edit Item Staff" at bounding box center [814, 86] width 56 height 10
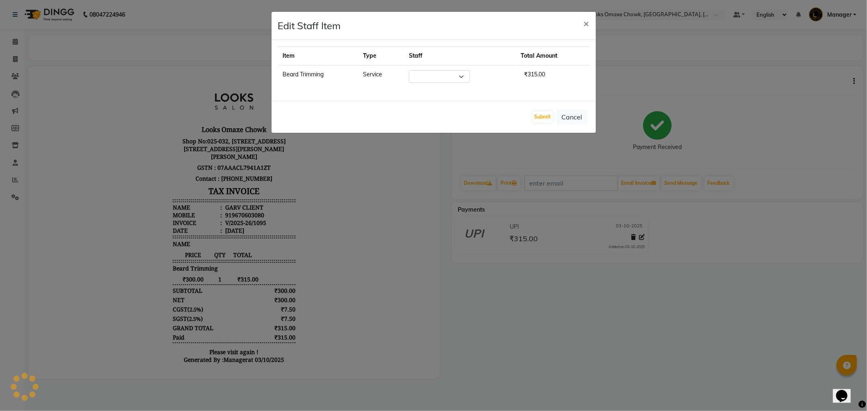
select select "75644"
click at [585, 25] on span "×" at bounding box center [587, 23] width 6 height 12
